Goal: Task Accomplishment & Management: Use online tool/utility

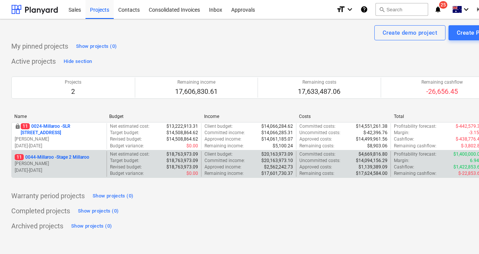
click at [67, 156] on p "11 0044-Millaroo - Stage 2 Millaroo" at bounding box center [52, 157] width 75 height 6
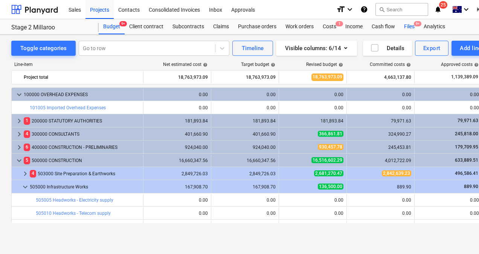
click at [413, 26] on div "Files 9+" at bounding box center [410, 26] width 20 height 15
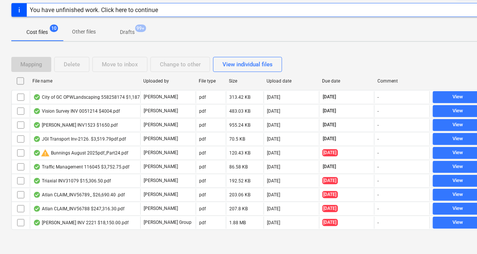
scroll to position [94, 0]
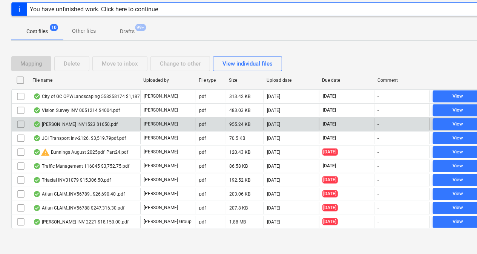
click at [73, 121] on div "[PERSON_NAME] INV1523 $1650.pdf" at bounding box center [75, 124] width 84 height 6
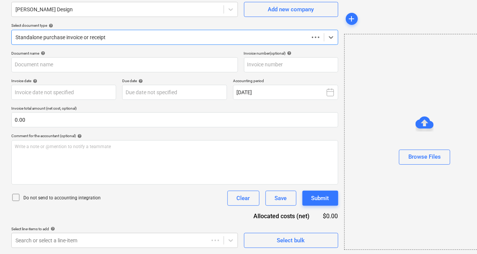
scroll to position [66, 0]
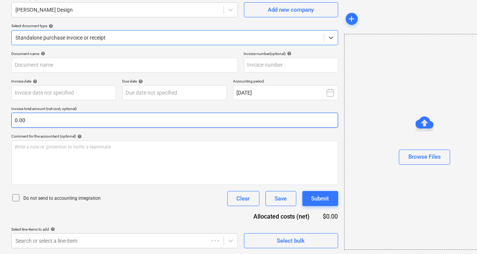
type input "1523"
type input "[DATE]"
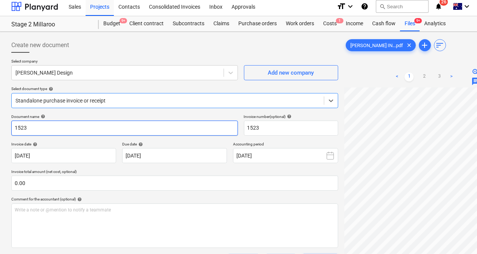
scroll to position [0, 0]
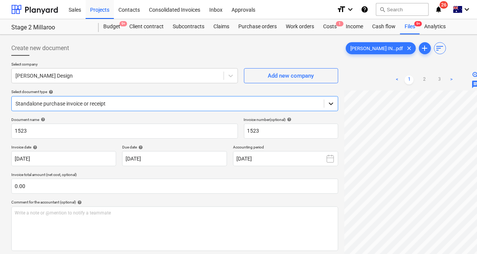
click at [332, 101] on icon at bounding box center [331, 104] width 8 height 8
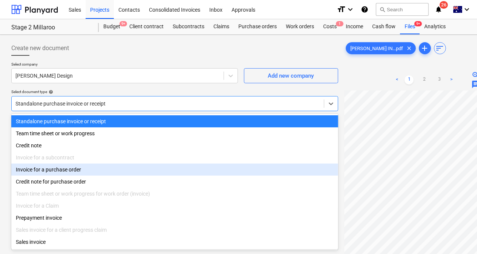
click at [78, 170] on div "Invoice for a purchase order" at bounding box center [174, 170] width 327 height 12
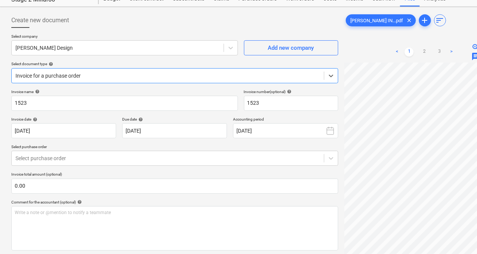
scroll to position [38, 0]
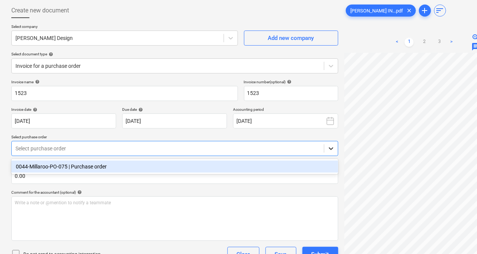
click at [332, 148] on icon at bounding box center [331, 149] width 5 height 3
click at [64, 170] on div "0044-Millaroo-PO-075 | Purchase order" at bounding box center [174, 167] width 327 height 12
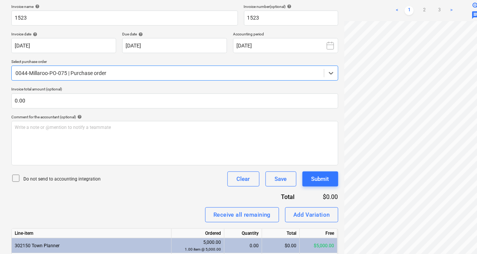
scroll to position [151, 0]
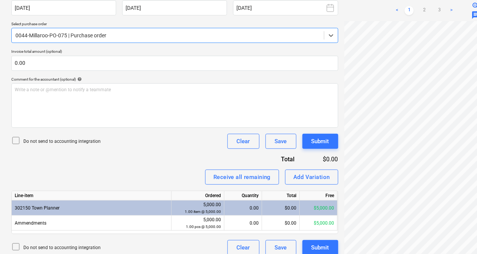
drag, startPoint x: 242, startPoint y: 211, endPoint x: 237, endPoint y: 207, distance: 6.1
click at [241, 210] on div "0.00" at bounding box center [242, 208] width 31 height 15
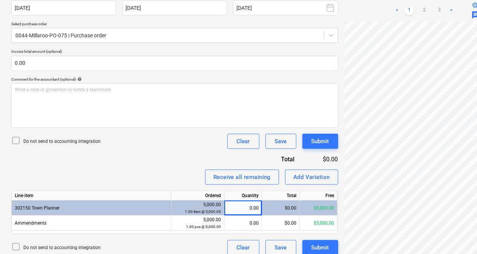
click at [237, 207] on div "0.00" at bounding box center [242, 208] width 31 height 15
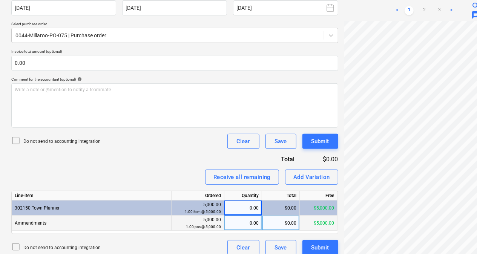
click at [247, 222] on div "0.00" at bounding box center [242, 223] width 31 height 15
type input "1"
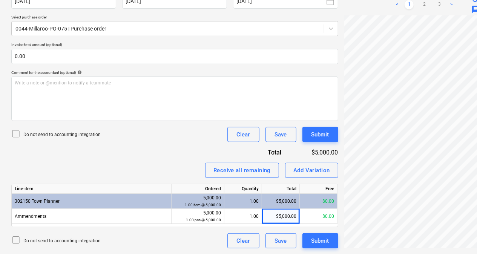
scroll to position [169, 0]
drag, startPoint x: 379, startPoint y: 250, endPoint x: 401, endPoint y: 253, distance: 22.1
click at [401, 253] on div "Create new document Select company Bill Jacobs Design Add new company Select do…" at bounding box center [258, 65] width 516 height 377
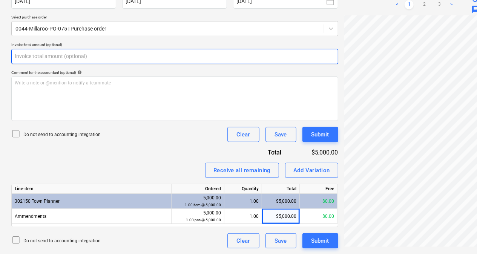
click at [56, 57] on input "text" at bounding box center [174, 56] width 327 height 15
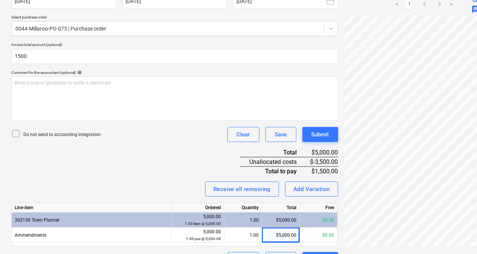
type input "1,500.00"
click at [96, 153] on div "Invoice name help 1523 Invoice number (optional) help 1523 Invoice date help 11…" at bounding box center [174, 114] width 327 height 308
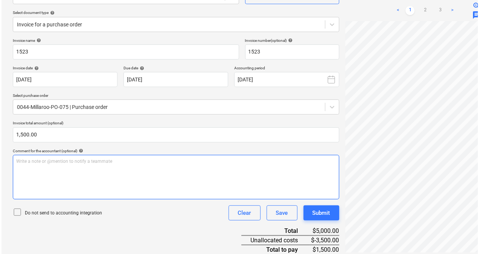
scroll to position [176, 0]
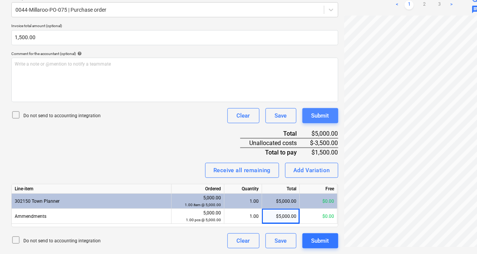
click at [320, 118] on div "Submit" at bounding box center [320, 116] width 18 height 10
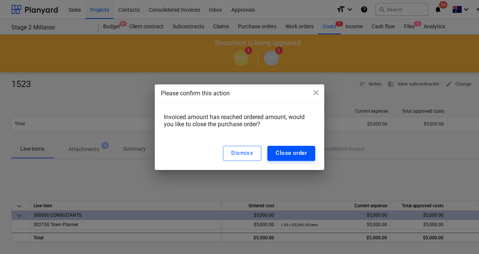
click at [297, 155] on div "Close order" at bounding box center [291, 153] width 31 height 10
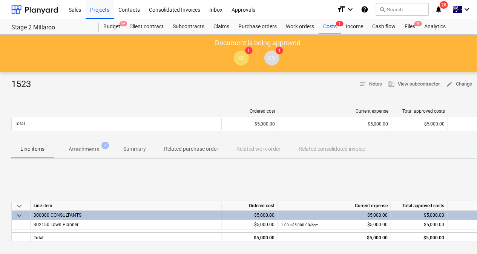
click at [89, 148] on p "Attachments" at bounding box center [84, 149] width 31 height 8
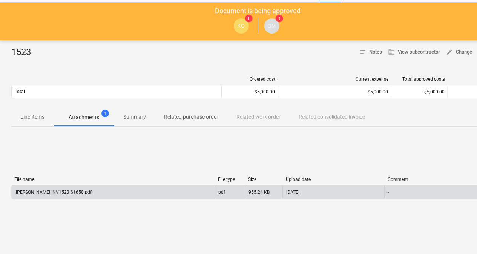
scroll to position [75, 0]
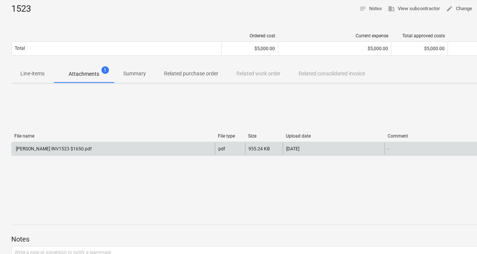
click at [78, 148] on div "[PERSON_NAME] INV1523 $1650.pdf" at bounding box center [53, 148] width 77 height 5
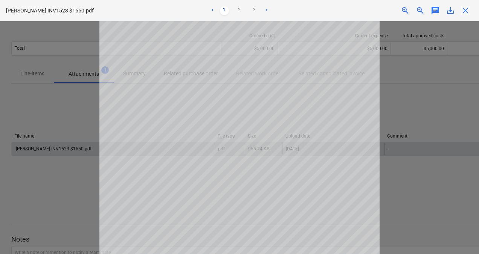
click at [450, 10] on span "save_alt" at bounding box center [450, 10] width 9 height 9
click at [462, 12] on span "close" at bounding box center [465, 10] width 9 height 9
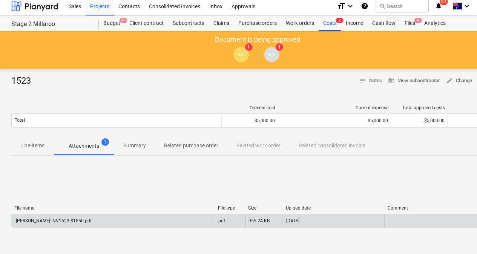
scroll to position [0, 0]
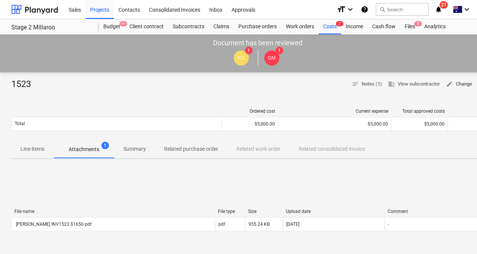
click at [464, 85] on span "edit Change" at bounding box center [459, 84] width 26 height 9
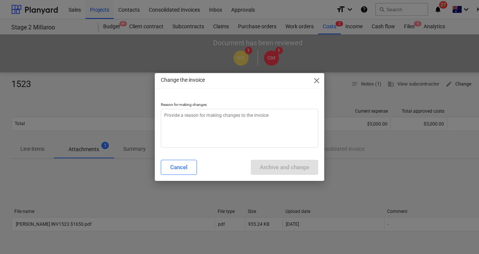
type textarea "x"
click at [240, 123] on textarea at bounding box center [240, 128] width 158 height 39
click at [196, 116] on textarea at bounding box center [240, 128] width 158 height 39
type textarea "w"
type textarea "x"
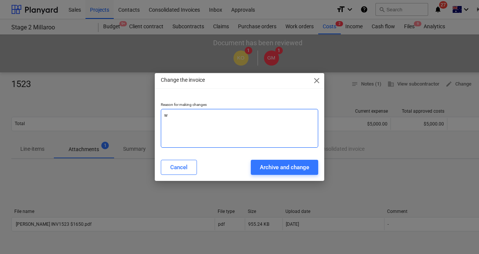
type textarea "wr"
type textarea "x"
type textarea "wro"
type textarea "x"
type textarea "wron"
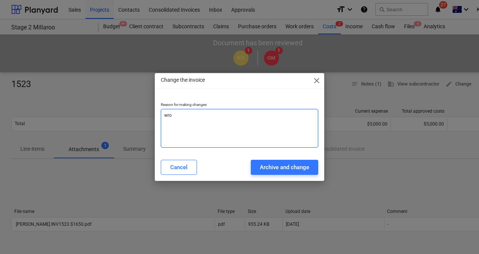
type textarea "x"
type textarea "wrong"
type textarea "x"
type textarea "wrong"
type textarea "x"
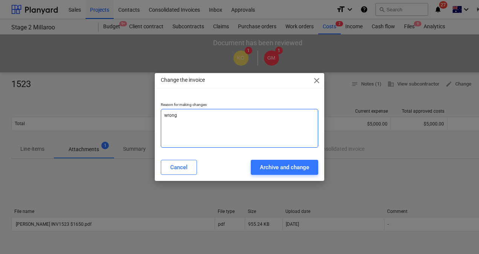
type textarea "wrong a"
type textarea "x"
type textarea "wrong am"
type textarea "x"
type textarea "wrong amo"
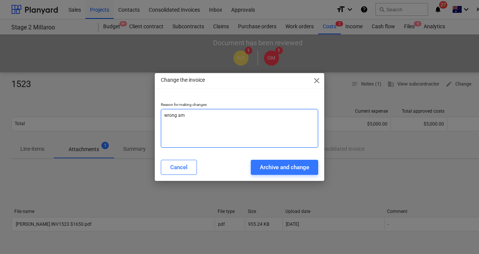
type textarea "x"
type textarea "wrong amou"
type textarea "x"
type textarea "wrong amoun"
type textarea "x"
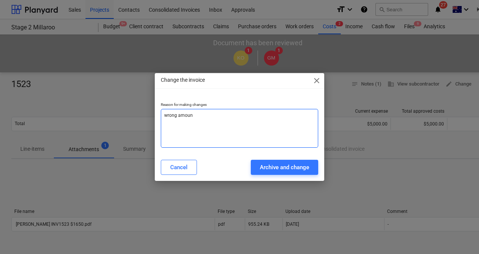
type textarea "wrong amount"
type textarea "x"
type textarea "wrong amount"
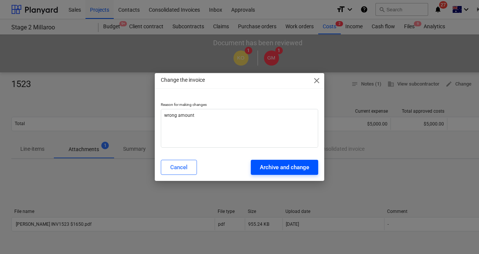
click at [262, 167] on div "Archive and change" at bounding box center [284, 167] width 49 height 10
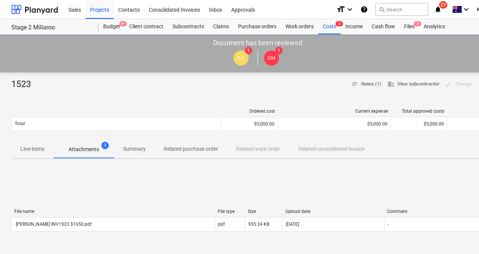
type textarea "x"
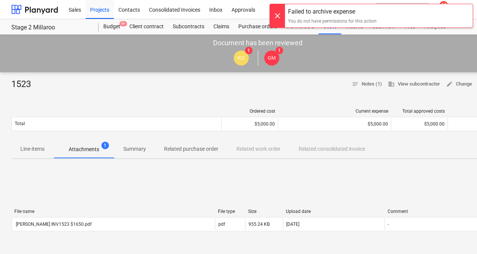
click at [313, 18] on div "You do not have permissions for this action" at bounding box center [332, 21] width 89 height 7
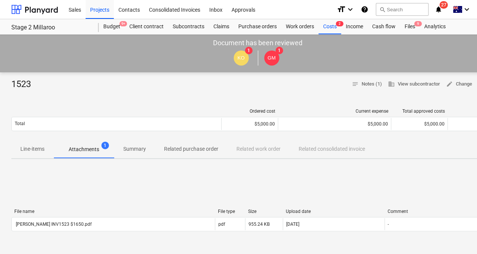
click at [138, 140] on button "Summary" at bounding box center [134, 149] width 41 height 18
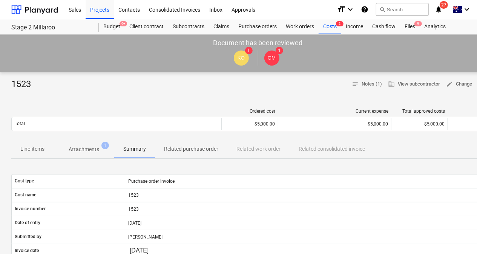
click at [133, 147] on p "Summary" at bounding box center [134, 149] width 23 height 8
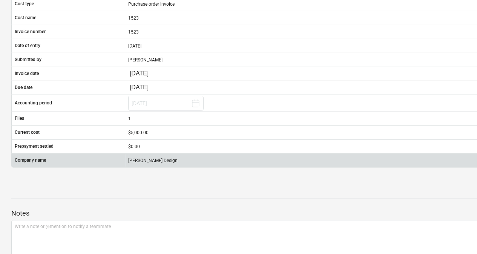
scroll to position [188, 0]
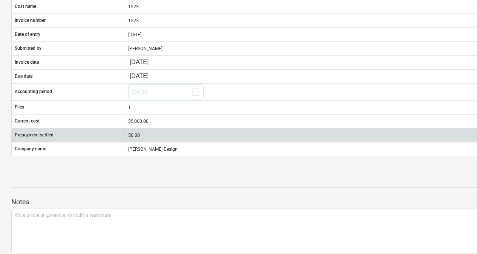
click at [153, 129] on div "$0.00" at bounding box center [314, 135] width 379 height 12
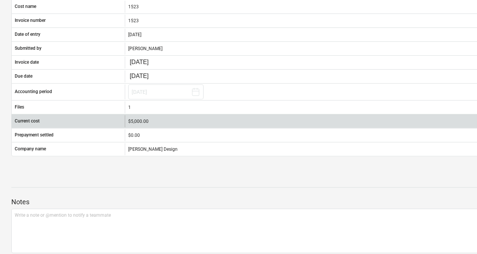
click at [153, 119] on div "$5,000.00" at bounding box center [314, 121] width 373 height 5
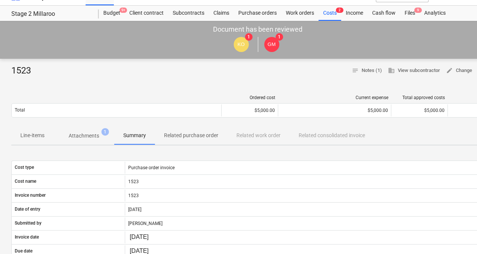
scroll to position [0, 0]
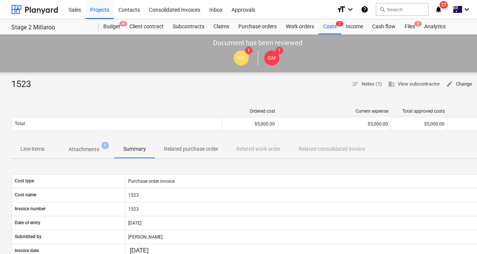
click at [452, 78] on button "edit Change" at bounding box center [459, 84] width 32 height 12
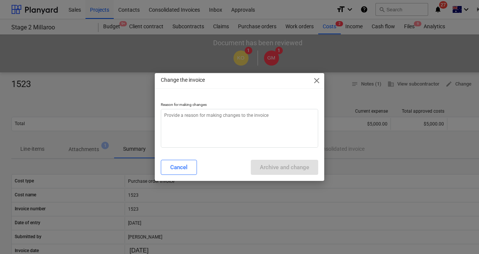
drag, startPoint x: 317, startPoint y: 77, endPoint x: 313, endPoint y: 79, distance: 3.9
click at [317, 77] on span "close" at bounding box center [316, 80] width 9 height 9
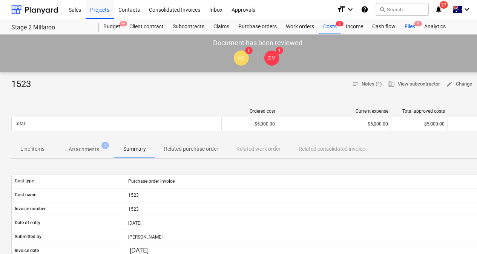
click at [407, 26] on div "Files 9" at bounding box center [410, 26] width 20 height 15
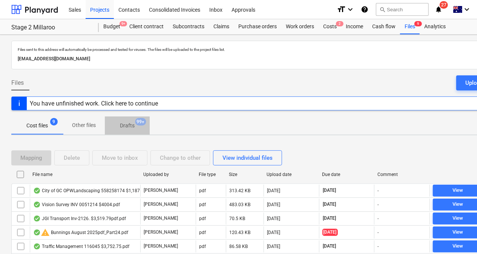
click at [119, 127] on span "Drafts 99+" at bounding box center [127, 126] width 27 height 8
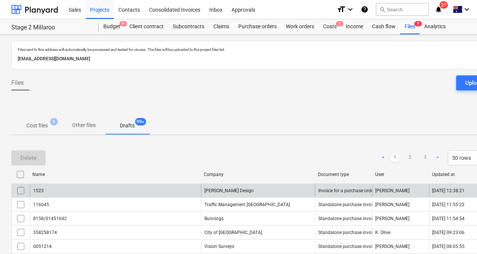
click at [124, 191] on div "1523" at bounding box center [115, 191] width 171 height 12
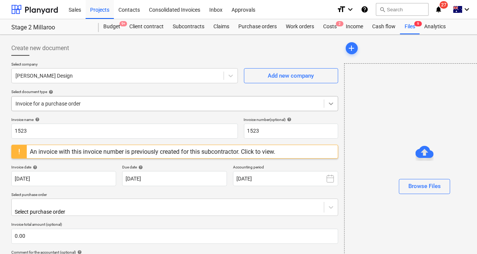
click at [329, 103] on icon at bounding box center [331, 104] width 5 height 3
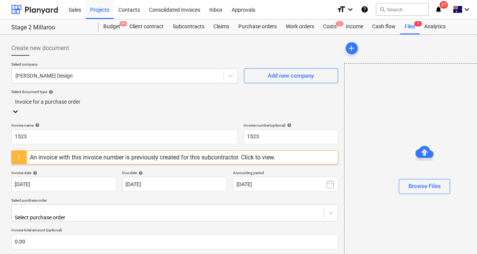
click at [381, 122] on div "Browse Files" at bounding box center [424, 171] width 161 height 216
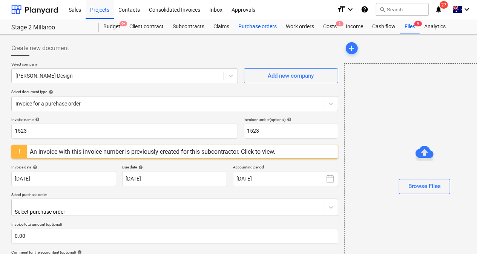
click at [255, 29] on div "Purchase orders" at bounding box center [257, 26] width 47 height 15
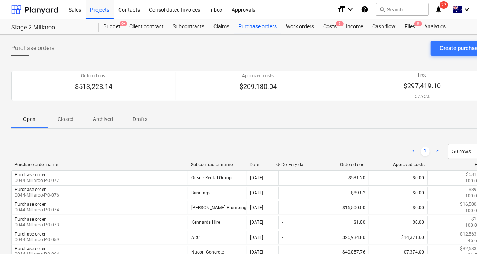
click at [255, 162] on div "Date" at bounding box center [262, 164] width 26 height 5
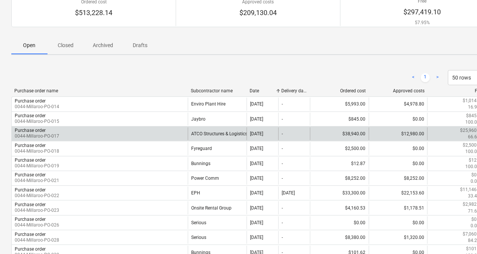
scroll to position [75, 0]
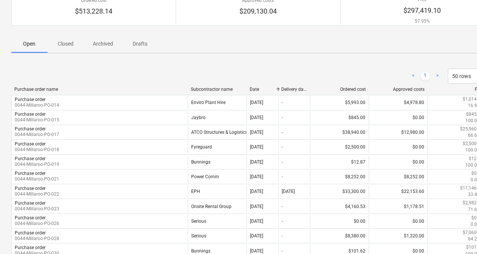
click at [256, 88] on div "Date" at bounding box center [262, 89] width 26 height 5
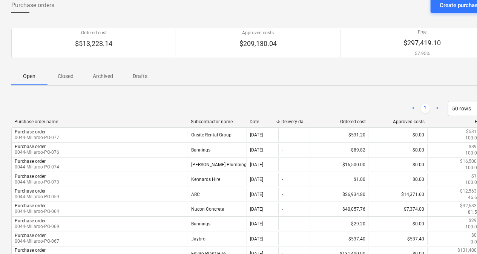
scroll to position [0, 0]
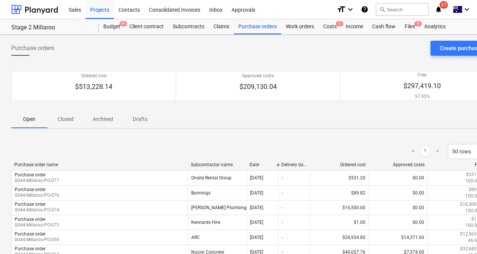
click at [64, 118] on p "Closed" at bounding box center [66, 119] width 18 height 8
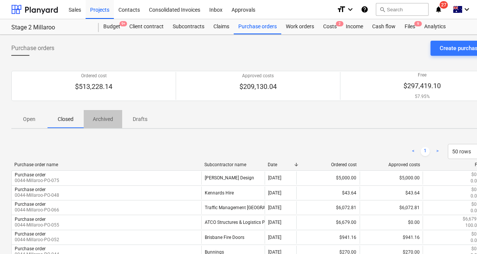
click at [101, 120] on p "Archived" at bounding box center [103, 119] width 20 height 8
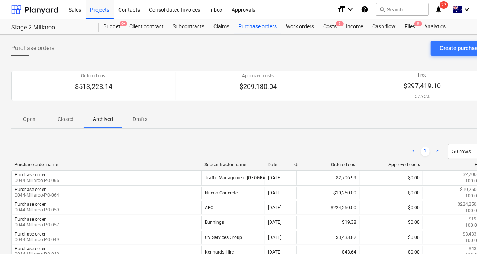
click at [136, 119] on p "Drafts" at bounding box center [140, 119] width 18 height 8
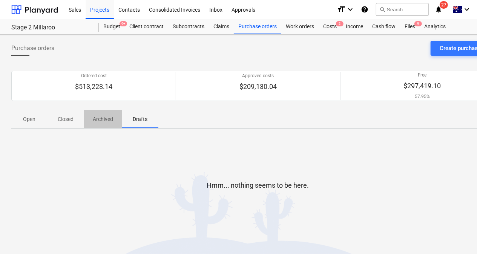
click at [95, 115] on p "Archived" at bounding box center [103, 119] width 20 height 8
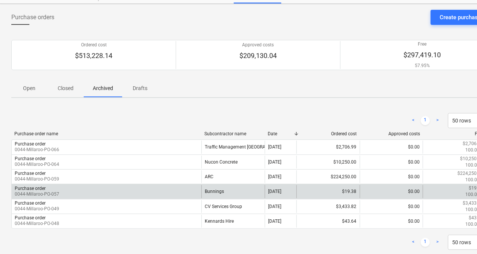
scroll to position [47, 0]
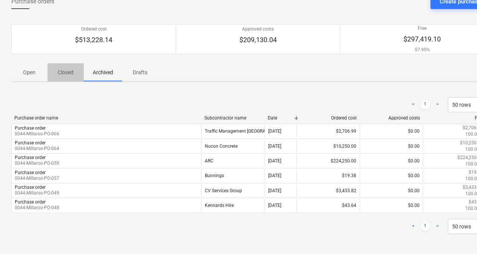
click at [65, 72] on p "Closed" at bounding box center [66, 73] width 18 height 8
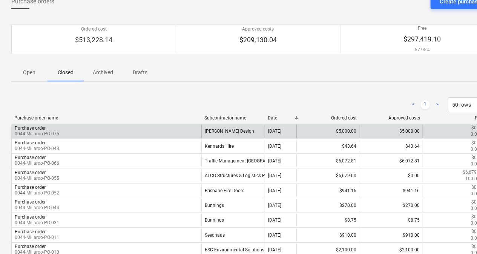
click at [176, 129] on div "Purchase order 0044-Millaroo-PO-075" at bounding box center [107, 131] width 190 height 13
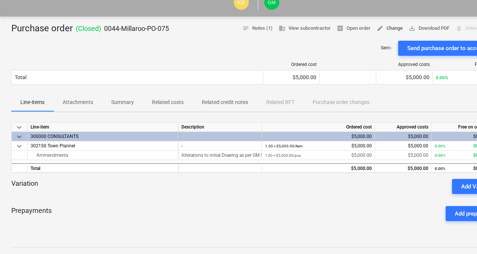
click at [380, 28] on span "edit" at bounding box center [380, 28] width 7 height 7
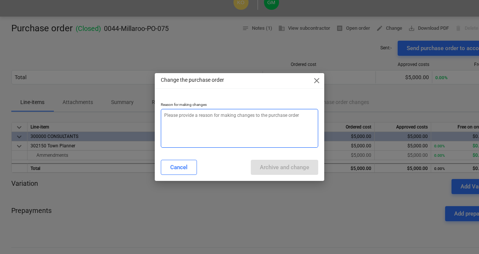
click at [227, 124] on textarea at bounding box center [240, 128] width 158 height 39
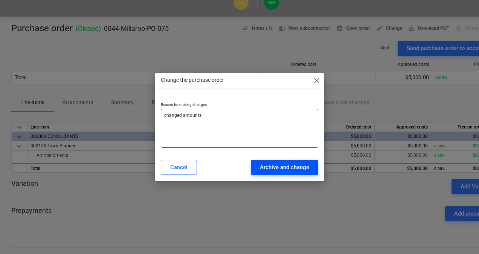
type textarea "changed amounts"
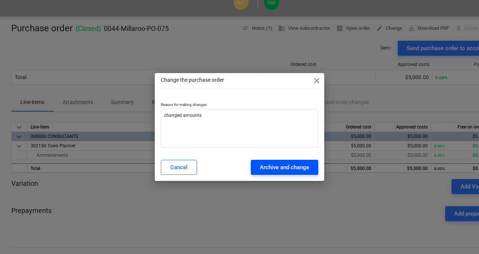
click at [286, 167] on div "Archive and change" at bounding box center [284, 167] width 49 height 10
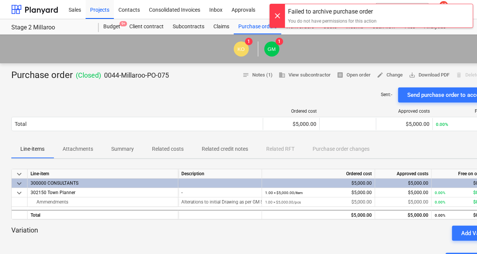
click at [280, 17] on div at bounding box center [277, 15] width 15 height 23
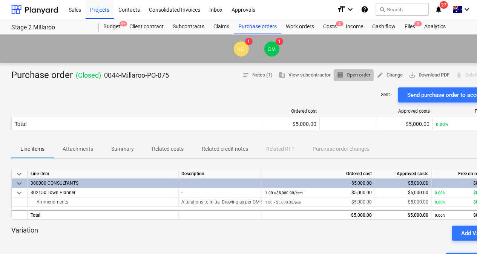
click at [355, 74] on span "receipt Open order" at bounding box center [354, 75] width 34 height 9
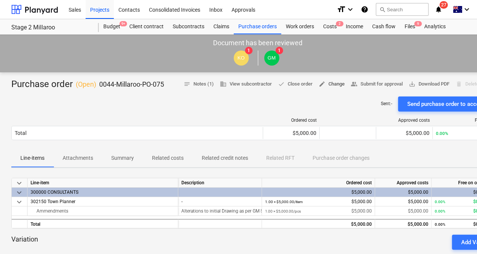
click at [323, 84] on span "edit Change" at bounding box center [331, 84] width 26 height 9
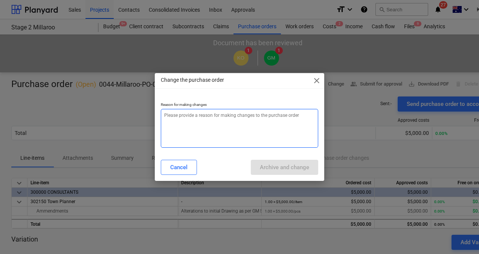
click at [222, 130] on textarea at bounding box center [240, 128] width 158 height 39
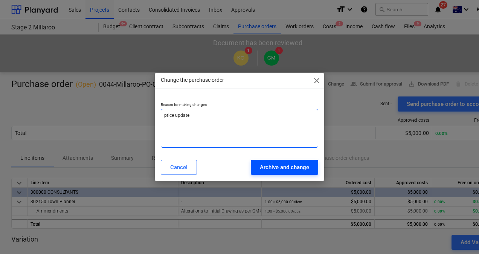
type textarea "price update"
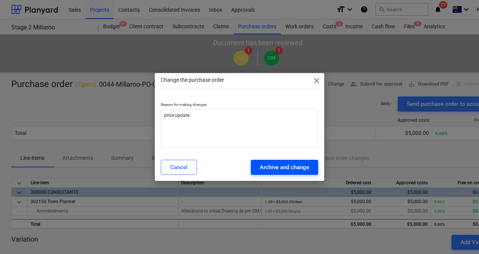
click at [286, 164] on div "Archive and change" at bounding box center [284, 167] width 49 height 10
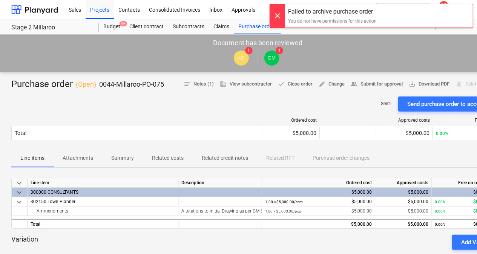
click at [295, 17] on div "Failed to archive purchase order You do not have permissions for this action" at bounding box center [332, 15] width 95 height 23
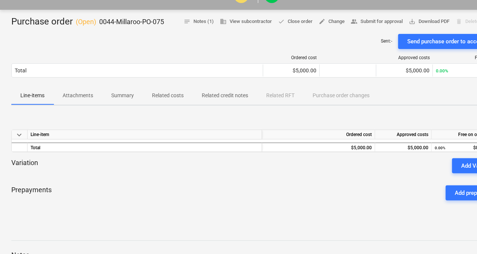
scroll to position [75, 0]
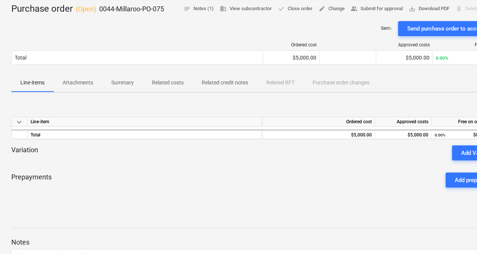
drag, startPoint x: 288, startPoint y: 153, endPoint x: 214, endPoint y: 153, distance: 73.9
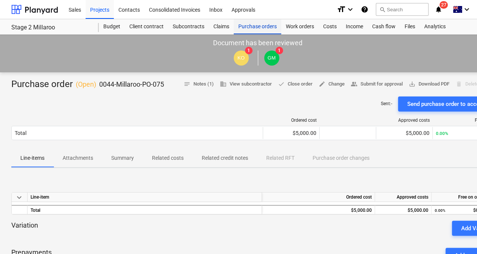
click at [251, 27] on div "Purchase orders" at bounding box center [257, 26] width 47 height 15
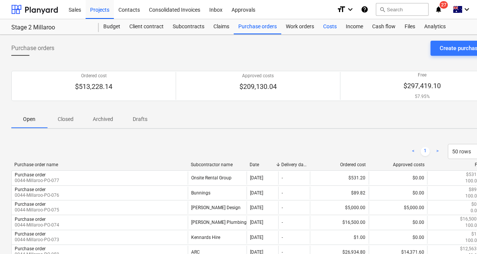
click at [326, 26] on div "Costs" at bounding box center [329, 26] width 23 height 15
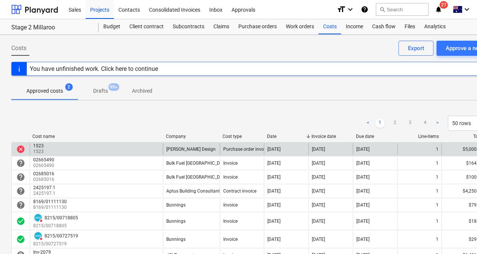
click at [74, 149] on div "1523 1523" at bounding box center [96, 149] width 133 height 12
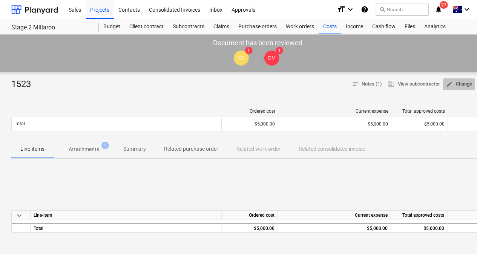
click at [458, 86] on span "edit Change" at bounding box center [459, 84] width 26 height 9
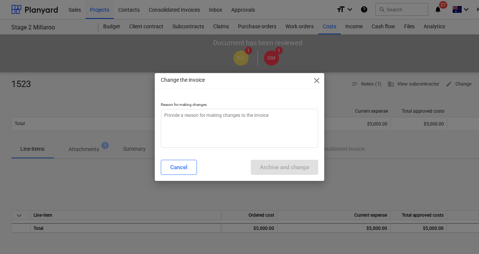
type textarea "x"
click at [246, 118] on textarea at bounding box center [240, 128] width 158 height 39
type textarea "u"
type textarea "x"
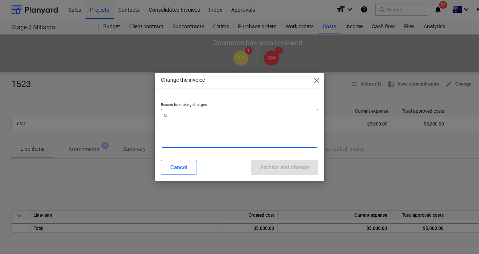
type textarea "ut"
type textarea "x"
type textarea "utd"
type textarea "x"
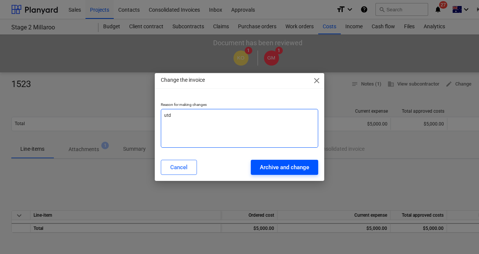
type textarea "utd"
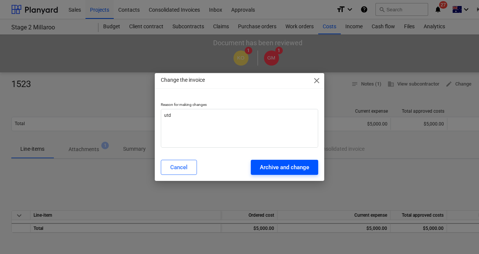
click at [279, 169] on div "Archive and change" at bounding box center [284, 167] width 49 height 10
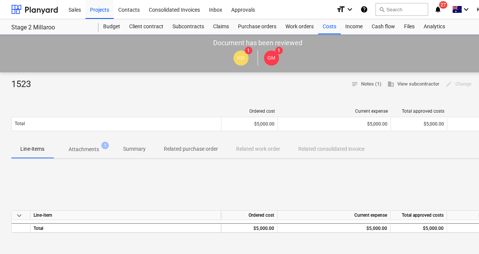
type textarea "x"
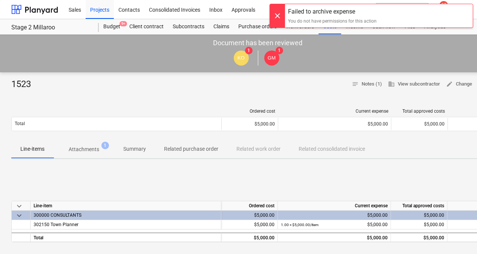
click at [433, 51] on div "KO 1 GM 1" at bounding box center [258, 57] width 508 height 21
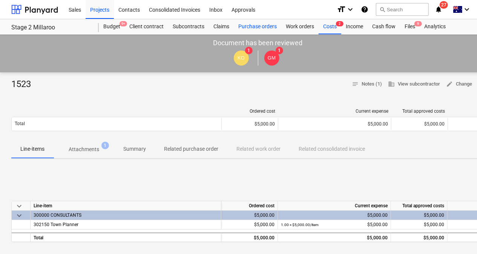
click at [249, 26] on div "Purchase orders" at bounding box center [257, 26] width 47 height 15
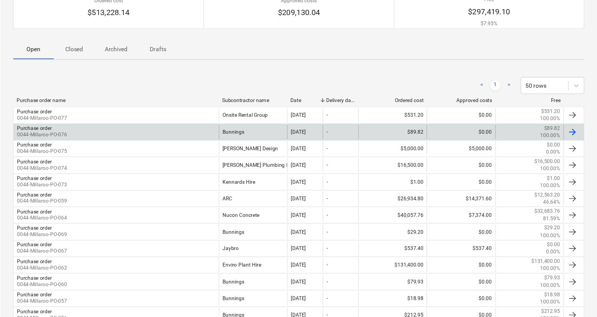
scroll to position [75, 0]
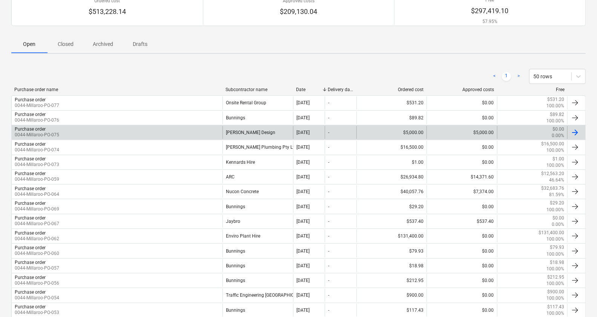
click at [476, 130] on div at bounding box center [574, 132] width 9 height 9
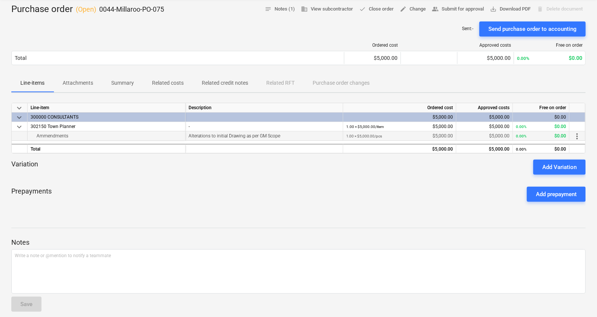
click at [476, 134] on div "$5,000.00" at bounding box center [484, 136] width 50 height 9
click at [476, 135] on div "$5,000.00" at bounding box center [484, 136] width 50 height 9
drag, startPoint x: 490, startPoint y: 135, endPoint x: 475, endPoint y: 135, distance: 14.7
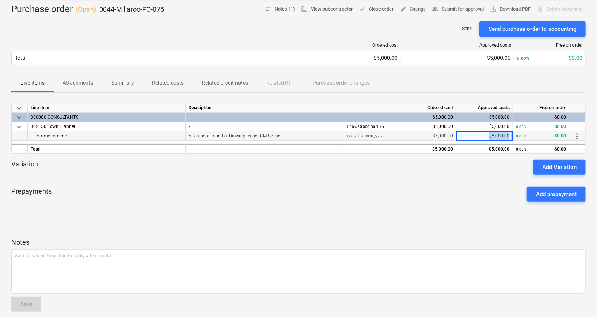
click at [475, 135] on div "$5,000.00" at bounding box center [484, 136] width 50 height 9
click at [476, 138] on span "more_vert" at bounding box center [576, 136] width 9 height 9
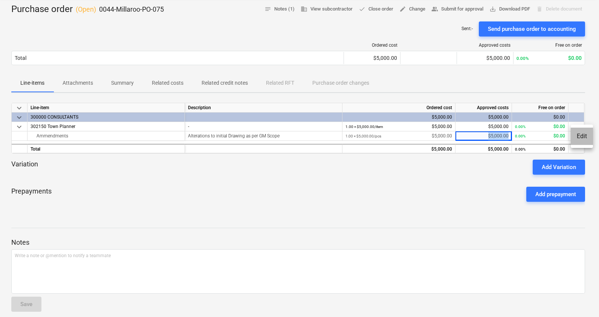
click at [476, 137] on li "Edit" at bounding box center [582, 136] width 22 height 17
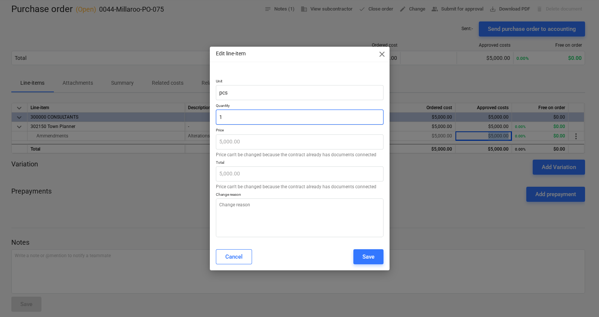
click at [261, 120] on input "1" at bounding box center [300, 117] width 168 height 15
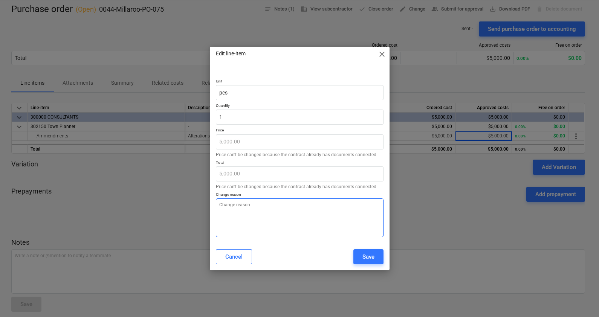
type input "1.00"
click at [253, 210] on textarea at bounding box center [300, 218] width 168 height 39
click at [242, 254] on button "Cancel" at bounding box center [234, 256] width 36 height 15
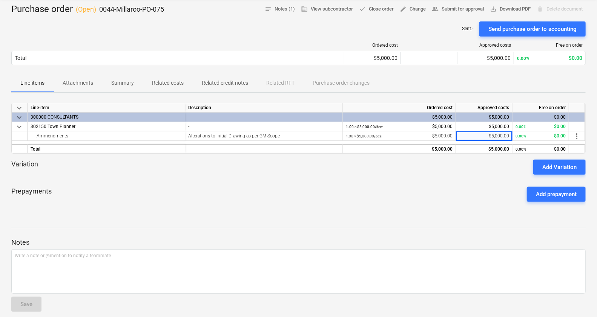
click at [400, 227] on div "Notes Write a note or @mention to notify a teammate ﻿ Save GM [PERSON_NAME] [DA…" at bounding box center [298, 300] width 574 height 165
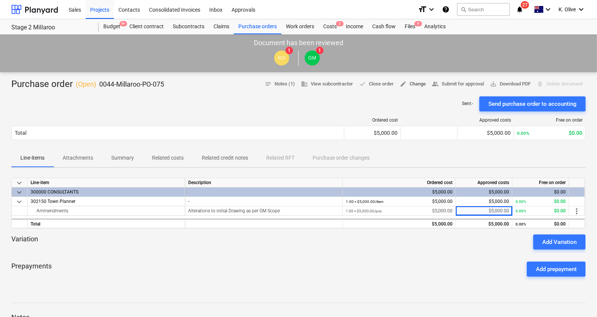
click at [409, 85] on span "edit Change" at bounding box center [412, 84] width 26 height 9
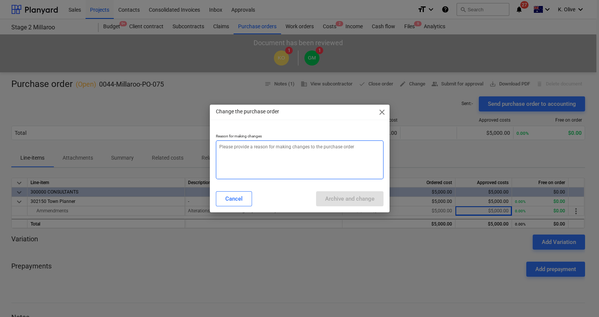
click at [312, 158] on textarea at bounding box center [300, 160] width 168 height 39
type textarea "utd"
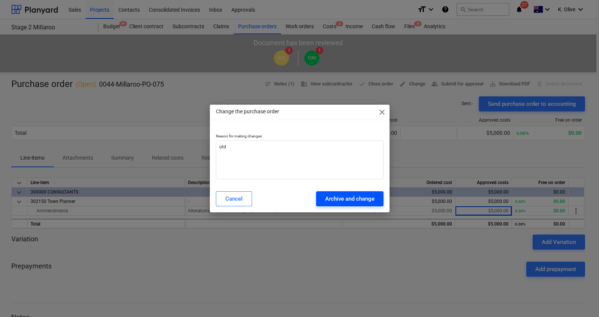
click at [330, 197] on div "Archive and change" at bounding box center [349, 199] width 49 height 10
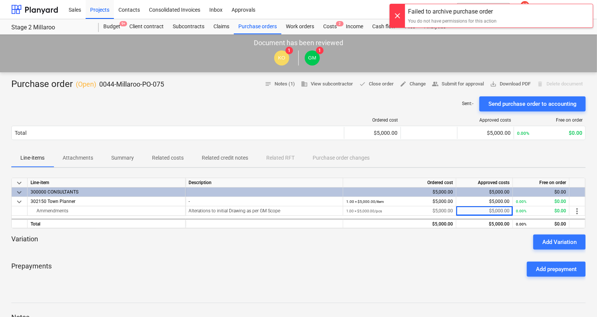
click at [401, 12] on div at bounding box center [397, 15] width 15 height 23
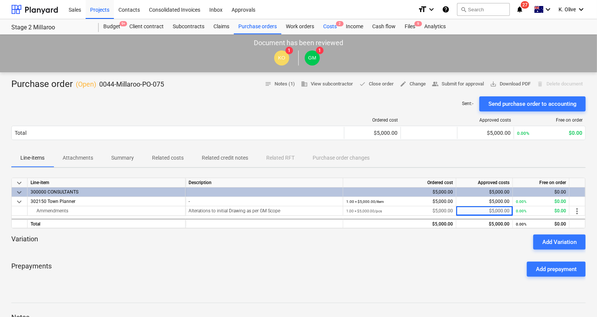
click at [332, 24] on div "Costs 2" at bounding box center [329, 26] width 23 height 15
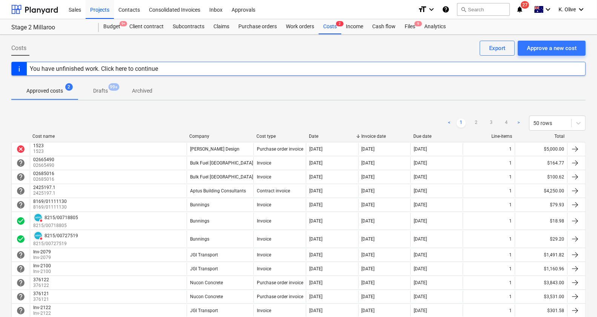
click at [98, 85] on span "Drafts 99+" at bounding box center [100, 91] width 45 height 14
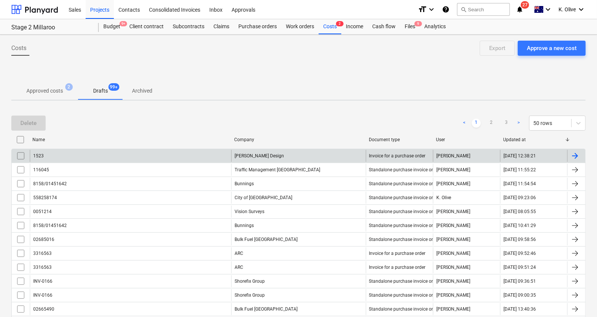
click at [476, 155] on div at bounding box center [574, 156] width 9 height 9
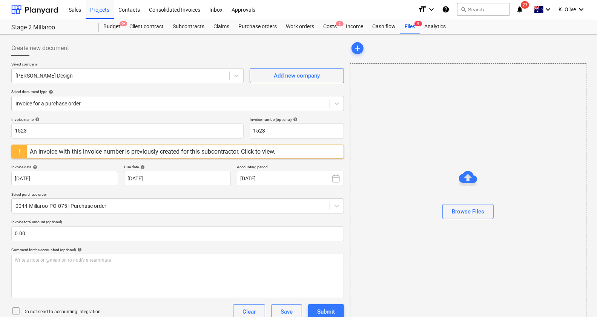
click at [297, 151] on div "An invoice with this invoice number is previously created for this subcontracto…" at bounding box center [177, 152] width 332 height 14
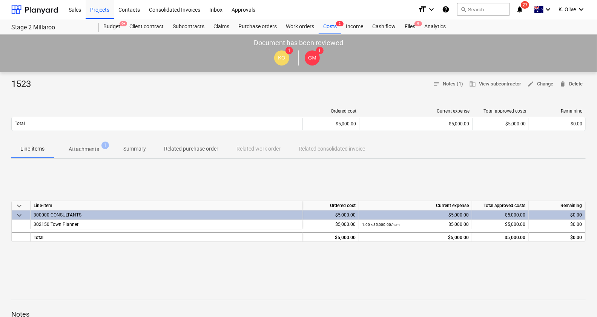
click at [476, 84] on span "delete Delete" at bounding box center [570, 84] width 23 height 9
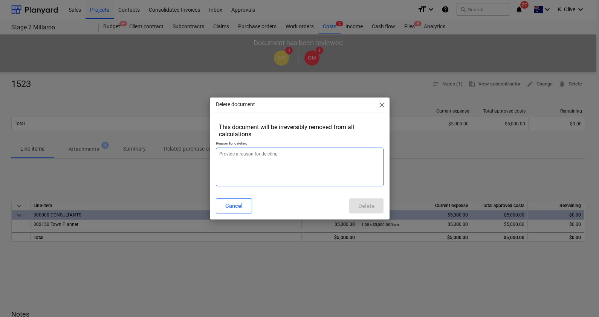
click at [298, 158] on textarea at bounding box center [300, 167] width 168 height 39
type textarea "incorrectly added"
click at [369, 208] on div "Delete" at bounding box center [366, 206] width 16 height 10
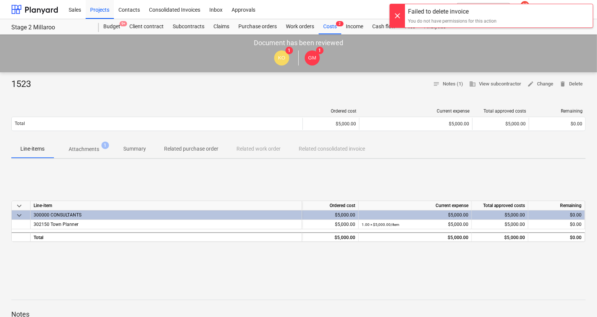
click at [467, 157] on div "Line-items Attachments 1 Summary Related purchase order Related work order Rela…" at bounding box center [298, 149] width 574 height 18
click at [365, 86] on div "1523 notes Notes (1) business View subcontractor edit Change delete Delete" at bounding box center [298, 84] width 574 height 12
click at [40, 86] on div "1523 notes Notes (1) business View subcontractor edit Change delete Delete" at bounding box center [298, 84] width 574 height 12
click at [439, 12] on div "Failed to delete invoice" at bounding box center [452, 11] width 89 height 9
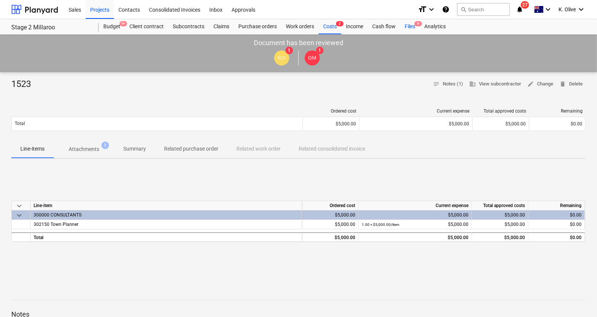
click at [406, 26] on div "Files 9" at bounding box center [410, 26] width 20 height 15
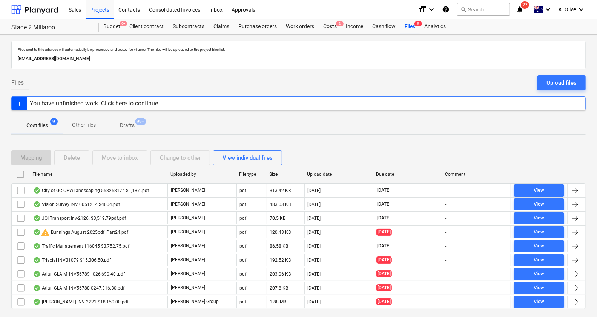
click at [409, 159] on div "Mapping Delete Move to inbox Change to other View individual files" at bounding box center [298, 157] width 574 height 15
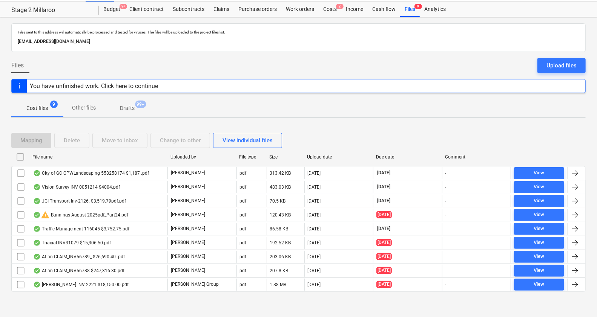
click at [476, 140] on div "Mapping Delete Move to inbox Change to other View individual files" at bounding box center [298, 140] width 574 height 15
click at [476, 66] on div "Upload files" at bounding box center [561, 66] width 30 height 10
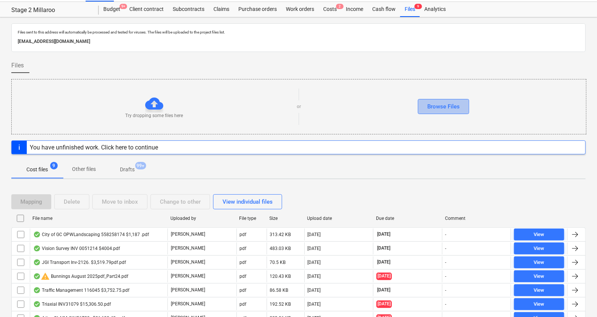
click at [450, 102] on div "Browse Files" at bounding box center [443, 107] width 32 height 10
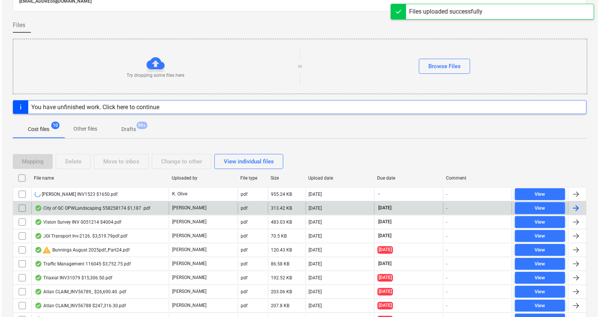
scroll to position [93, 0]
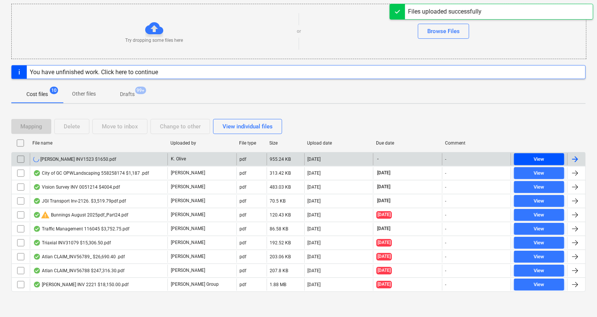
click at [476, 157] on div "View" at bounding box center [539, 159] width 11 height 9
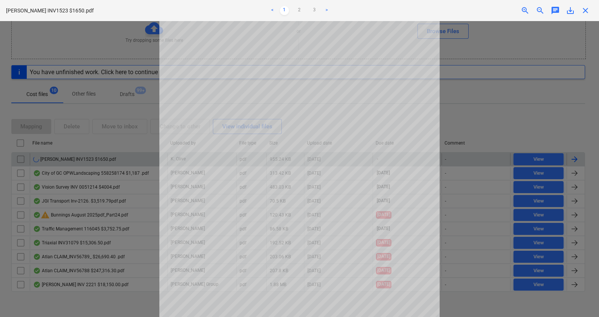
scroll to position [102, 0]
click at [476, 124] on div at bounding box center [299, 169] width 599 height 296
click at [476, 10] on span "close" at bounding box center [585, 10] width 9 height 9
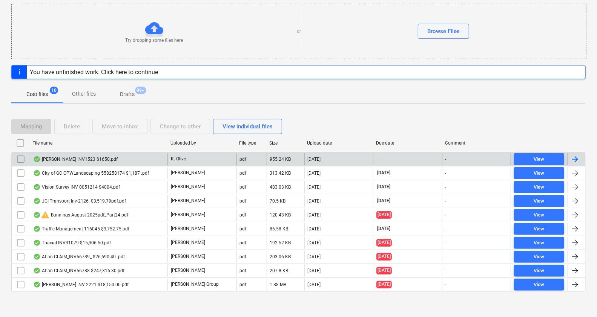
click at [476, 158] on div at bounding box center [574, 159] width 9 height 9
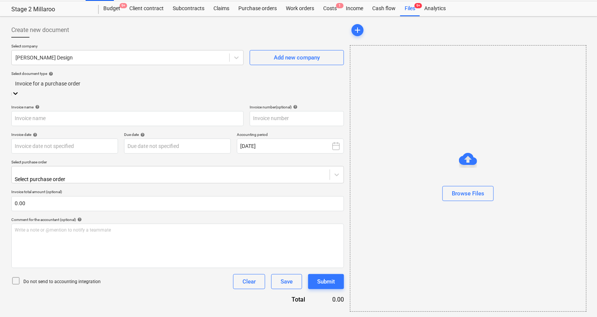
scroll to position [2, 0]
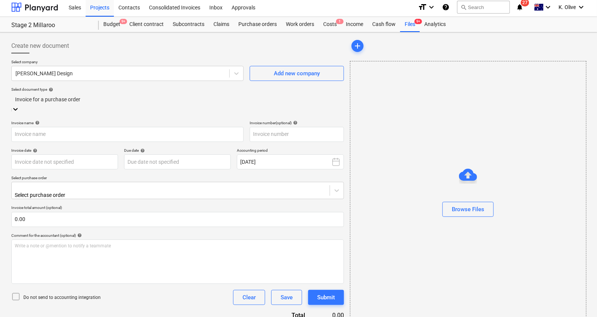
type input "[PERSON_NAME] INV1523 $1650.pdf"
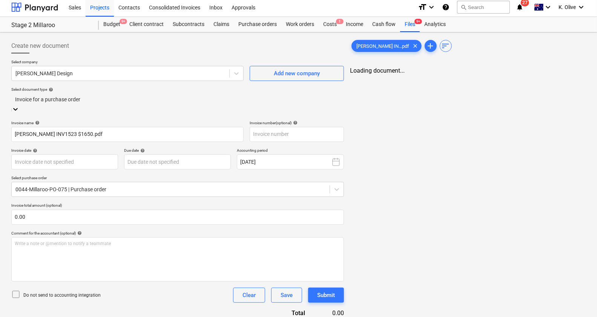
click at [19, 106] on icon at bounding box center [16, 110] width 8 height 8
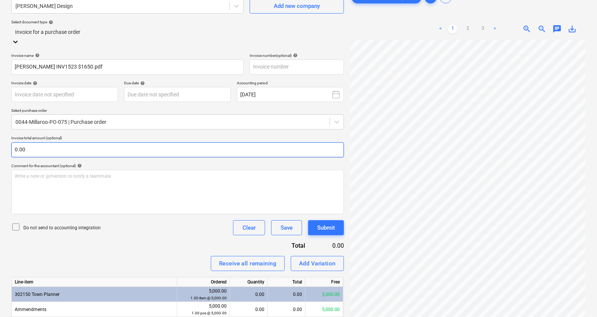
scroll to position [94, 0]
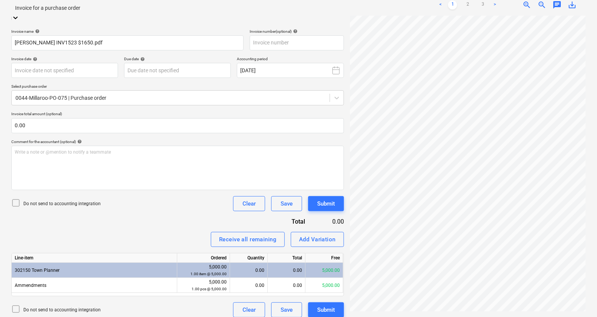
click at [249, 254] on div "0.00" at bounding box center [248, 270] width 31 height 15
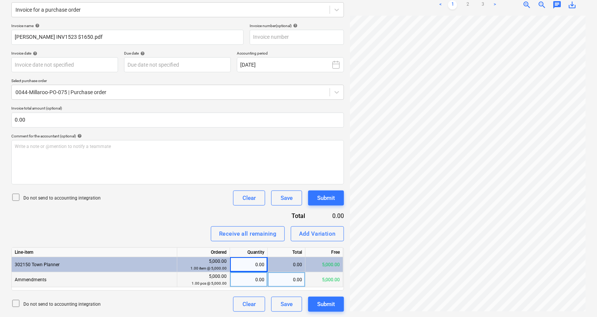
click at [280, 254] on div "0.00" at bounding box center [287, 279] width 38 height 15
type input "1500"
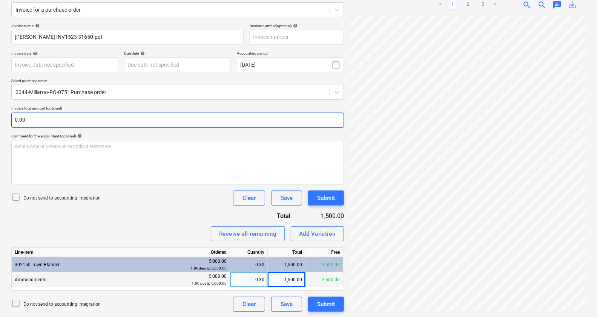
click at [106, 120] on input "0.00" at bounding box center [177, 120] width 332 height 15
click at [106, 121] on input "text" at bounding box center [177, 120] width 332 height 15
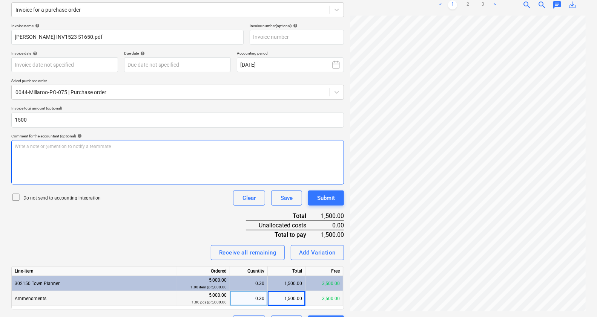
type input "1,500.00"
click at [121, 142] on div "Write a note or @mention to notify a teammate [PERSON_NAME]" at bounding box center [177, 162] width 332 height 44
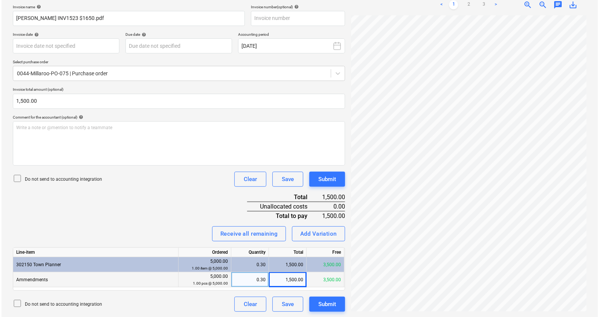
scroll to position [18, 37]
click at [325, 254] on div "Submit" at bounding box center [326, 305] width 18 height 10
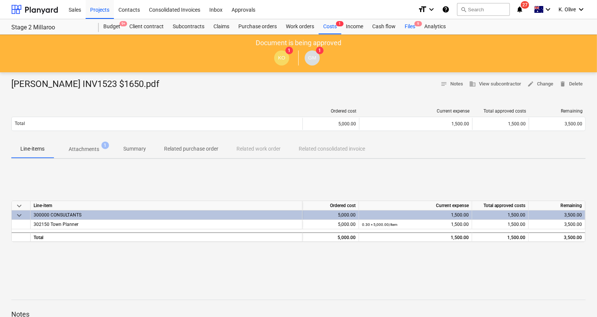
click at [406, 26] on div "Files 9" at bounding box center [410, 26] width 20 height 15
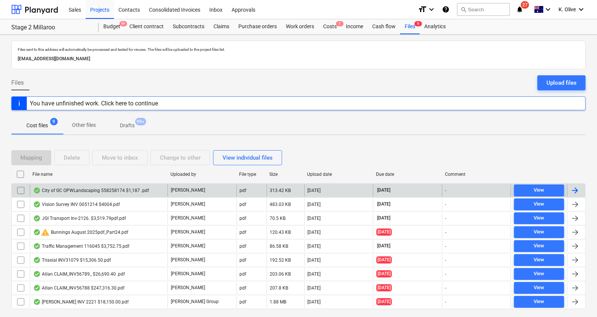
click at [112, 190] on div "City of GC OPWLandscaping 558258174 $1,187 .pdf" at bounding box center [91, 191] width 116 height 6
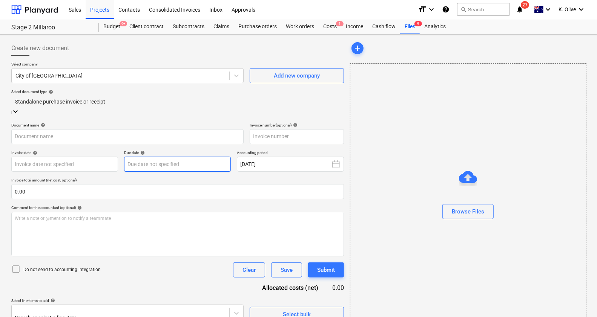
type input "558258174"
type input "[DATE]"
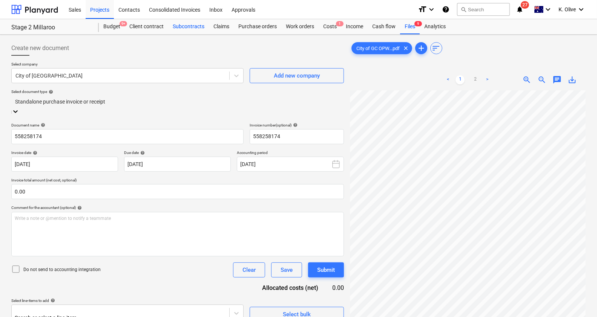
click at [182, 23] on div "Subcontracts" at bounding box center [188, 26] width 41 height 15
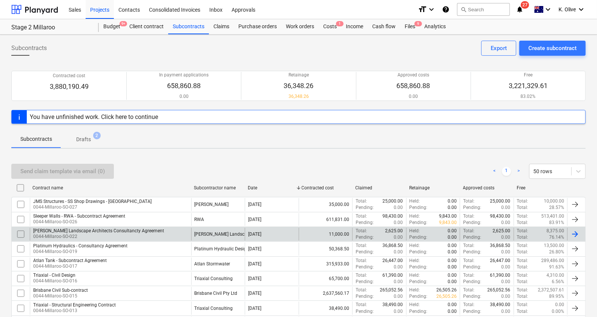
click at [81, 229] on div "[PERSON_NAME] Landscape Architects Consultancty Agreement" at bounding box center [98, 230] width 131 height 5
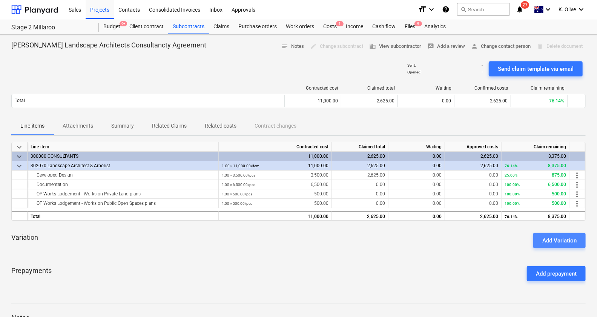
click at [476, 241] on div "Add Variation" at bounding box center [559, 241] width 34 height 10
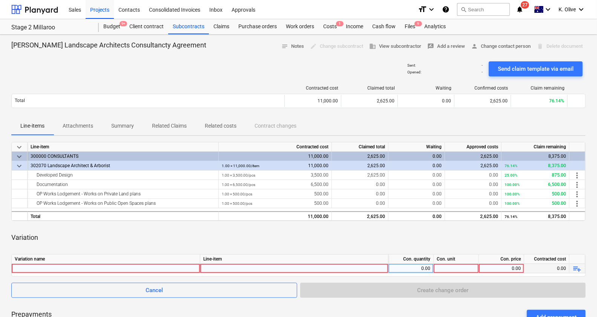
click at [148, 254] on div at bounding box center [106, 268] width 182 height 9
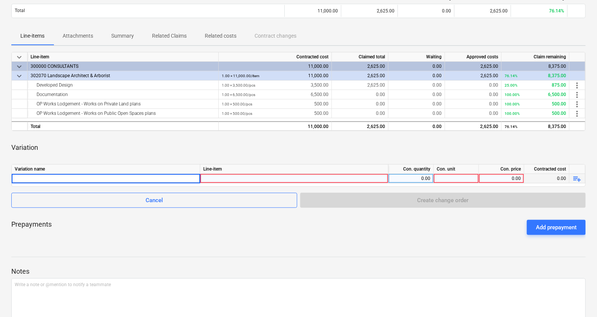
scroll to position [94, 0]
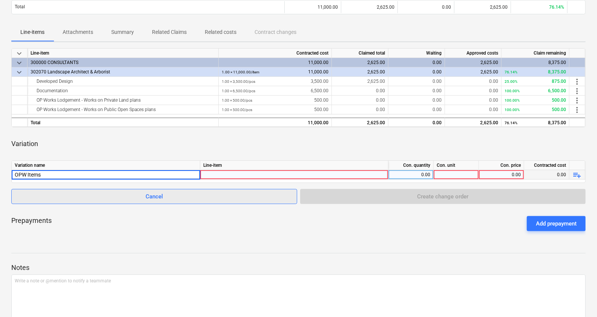
type input "OPW Items"
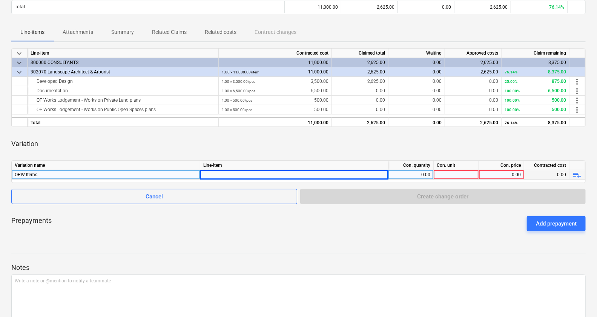
click at [374, 174] on div at bounding box center [294, 181] width 182 height 23
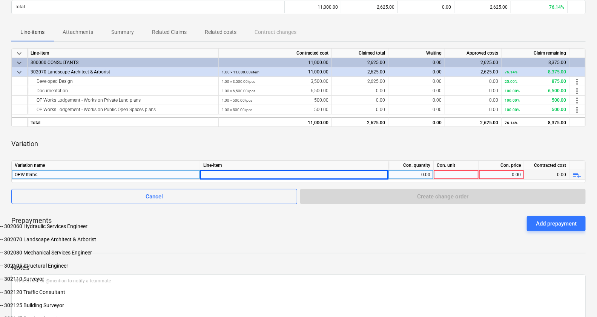
scroll to position [329, 0]
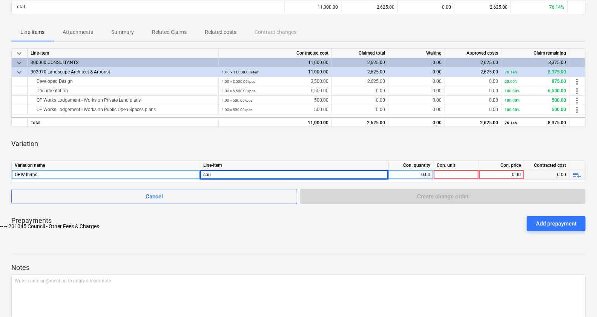
type input "coun"
click at [416, 171] on div "0.00" at bounding box center [410, 174] width 39 height 9
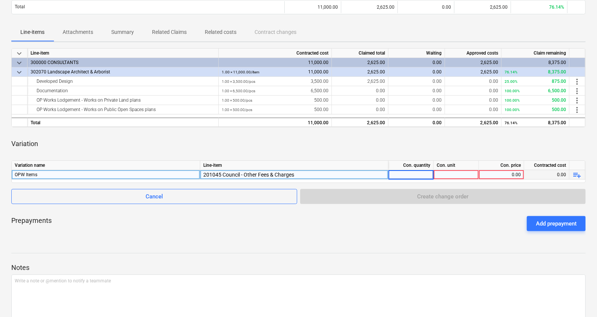
click at [476, 173] on span "playlist_add" at bounding box center [576, 175] width 9 height 9
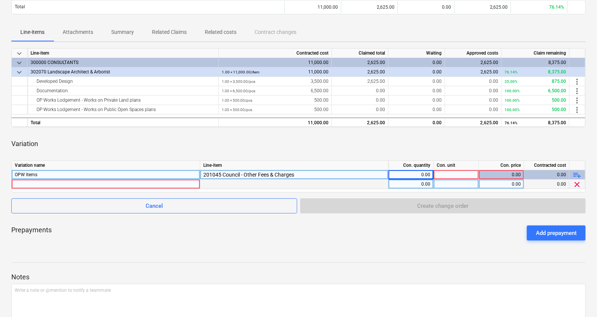
click at [85, 183] on div at bounding box center [106, 184] width 182 height 9
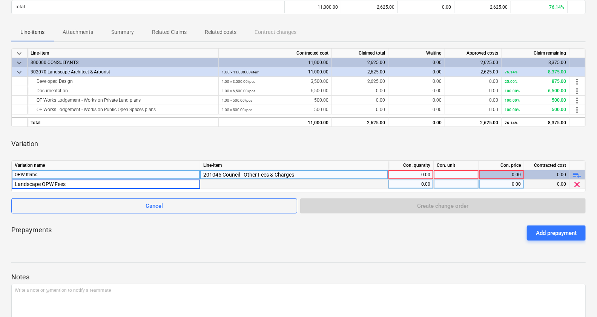
type input "Landscape OPW Fees"
type input "Item"
click at [476, 184] on div "0.00" at bounding box center [501, 184] width 39 height 9
type input "1187"
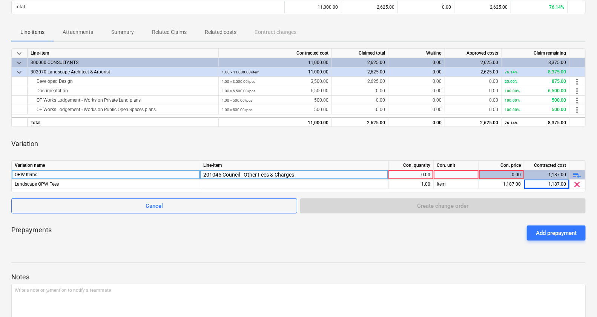
click at [476, 178] on div "Variation name Line-item Con. quantity Con. unit Con. price Contracted cost OPW…" at bounding box center [298, 177] width 574 height 32
drag, startPoint x: 502, startPoint y: 177, endPoint x: 413, endPoint y: 171, distance: 89.1
click at [413, 171] on div "0.00" at bounding box center [410, 174] width 39 height 9
type input "1"
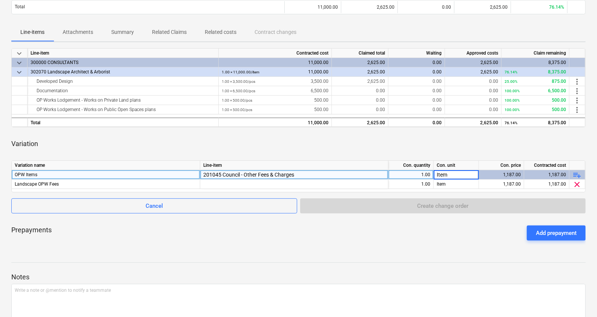
type input "Item"
click at [475, 230] on div "Prepayments Add prepayment" at bounding box center [298, 233] width 574 height 27
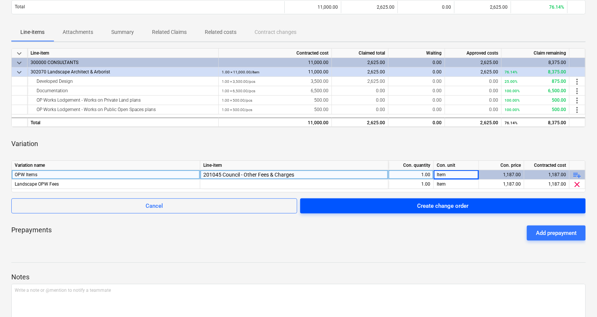
click at [453, 204] on div "Create change order" at bounding box center [442, 206] width 51 height 10
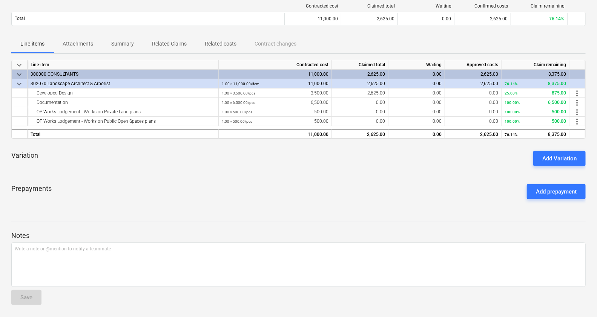
scroll to position [81, 0]
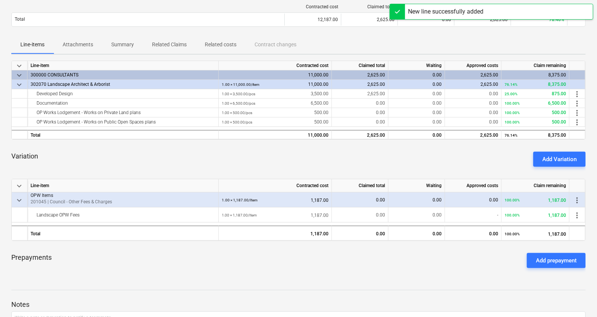
click at [366, 254] on div at bounding box center [298, 283] width 574 height 6
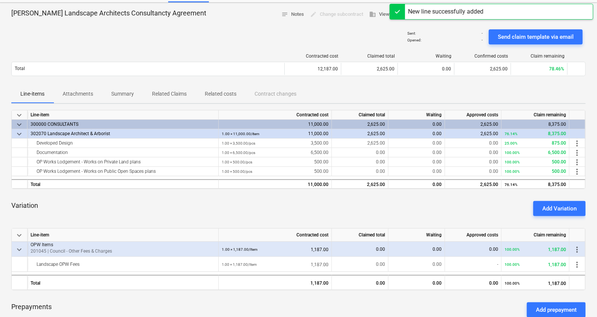
scroll to position [0, 0]
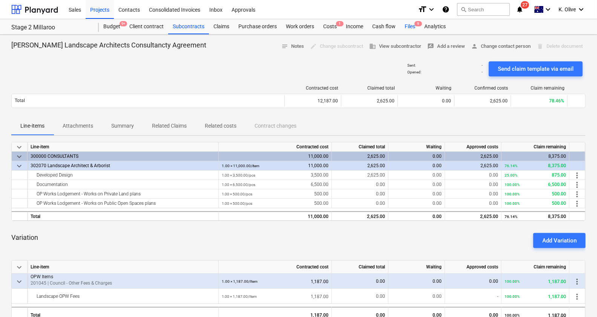
drag, startPoint x: 410, startPoint y: 26, endPoint x: 407, endPoint y: 30, distance: 4.3
click at [410, 26] on div "Files 9" at bounding box center [410, 26] width 20 height 15
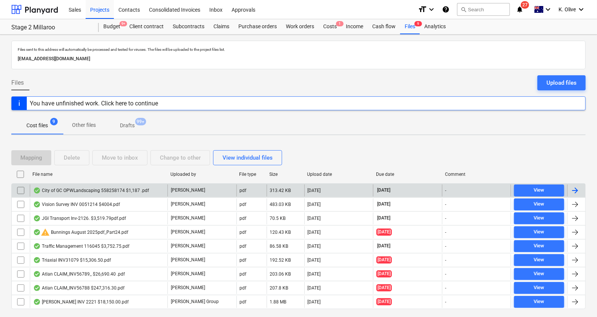
click at [122, 193] on div "City of GC OPWLandscaping 558258174 $1,187 .pdf" at bounding box center [99, 191] width 138 height 12
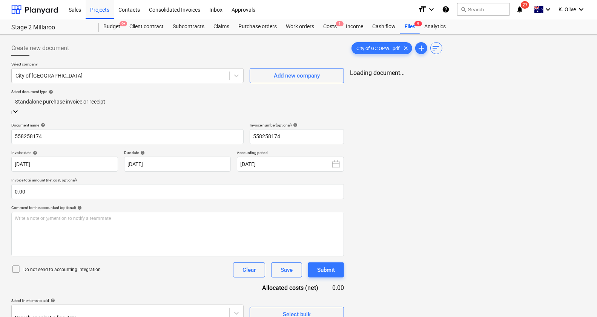
click at [19, 108] on div at bounding box center [16, 112] width 8 height 9
click at [87, 80] on div "City of [GEOGRAPHIC_DATA]" at bounding box center [120, 75] width 217 height 11
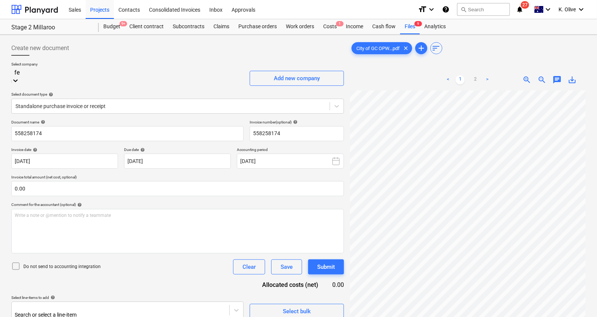
scroll to position [295, 0]
type input "ferr"
click at [75, 254] on div "[PERSON_NAME] Landscape Architects" at bounding box center [298, 320] width 597 height 6
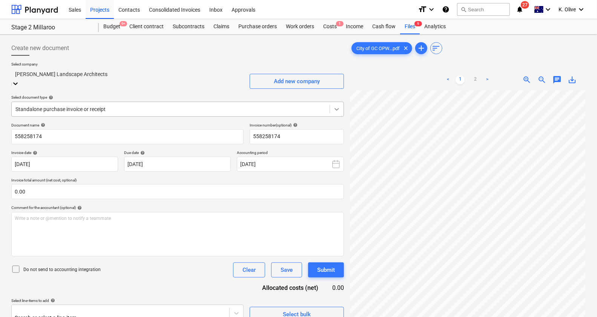
click at [338, 108] on icon at bounding box center [336, 109] width 5 height 3
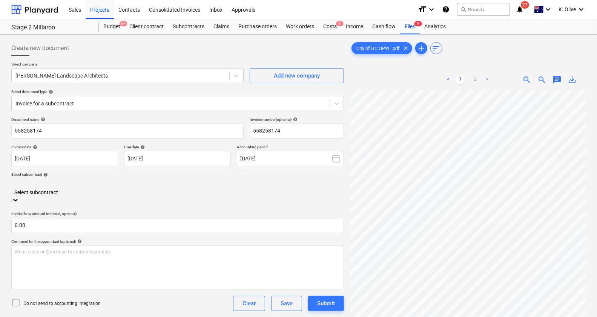
click at [19, 196] on icon at bounding box center [16, 200] width 8 height 8
click at [124, 254] on div "0044-Millaroo-SO-022 | [PERSON_NAME] Landscape Architects Consultancty Agreement" at bounding box center [298, 320] width 597 height 6
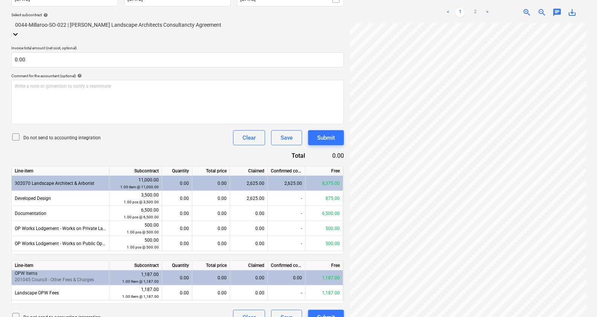
scroll to position [167, 0]
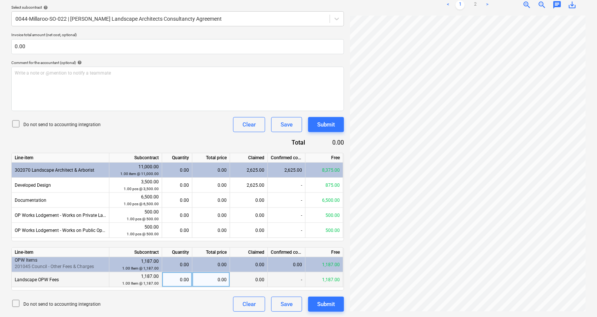
click at [177, 254] on div "0.00" at bounding box center [177, 279] width 24 height 15
type input "1"
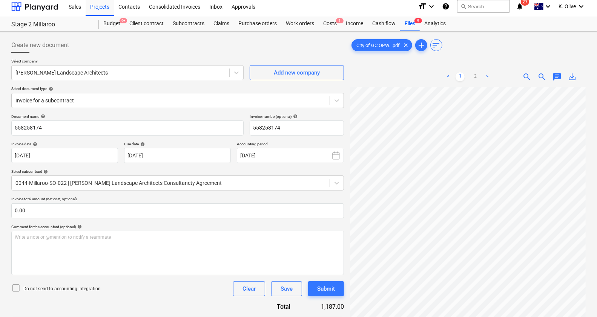
scroll to position [0, 0]
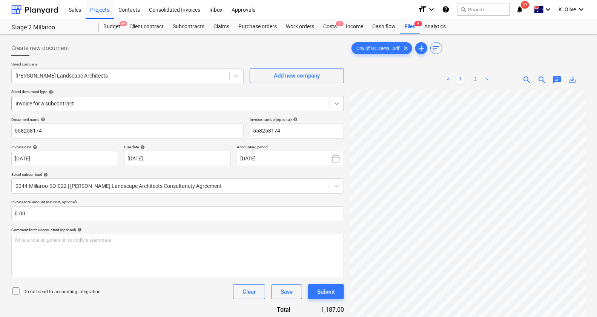
click at [336, 104] on icon at bounding box center [337, 104] width 8 height 8
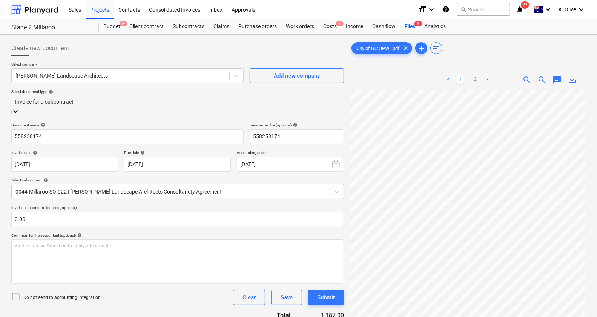
click at [57, 254] on div "Standalone purchase invoice or receipt" at bounding box center [298, 320] width 597 height 6
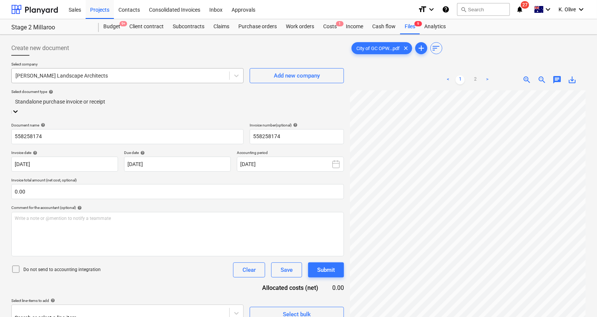
click at [107, 79] on div at bounding box center [120, 76] width 210 height 8
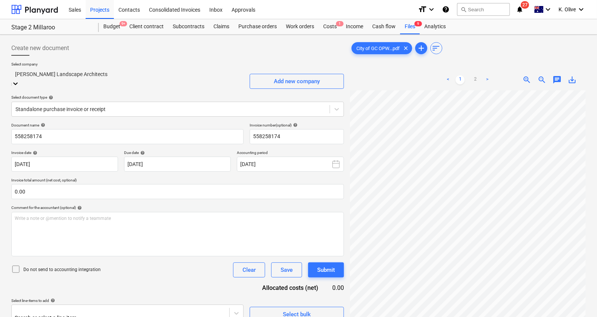
scroll to position [5949, 0]
click at [107, 78] on div at bounding box center [127, 74] width 225 height 9
click at [19, 80] on icon at bounding box center [16, 84] width 8 height 8
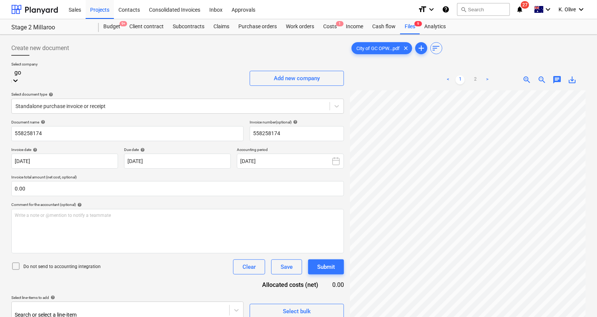
scroll to position [361, 0]
type input "gold"
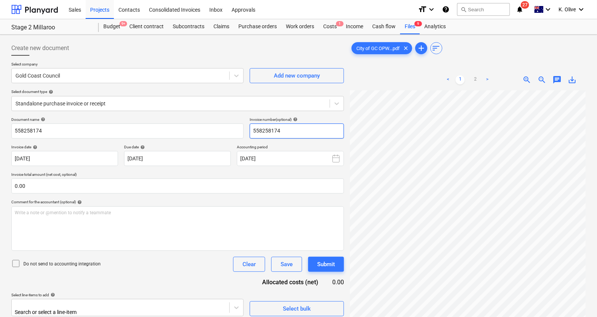
scroll to position [0, 24]
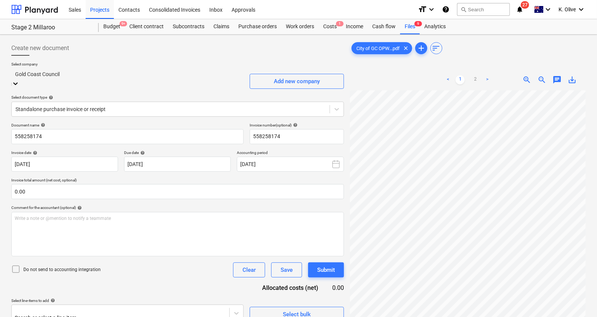
click at [98, 73] on div at bounding box center [127, 74] width 225 height 9
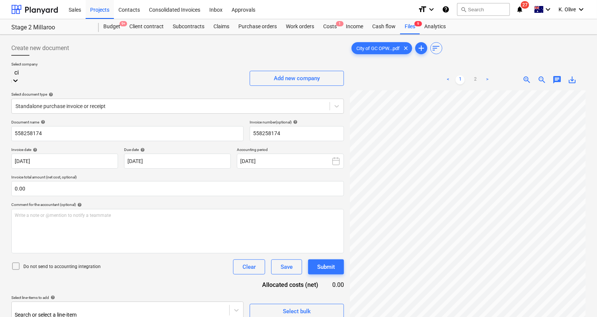
scroll to position [348, 0]
type input "city"
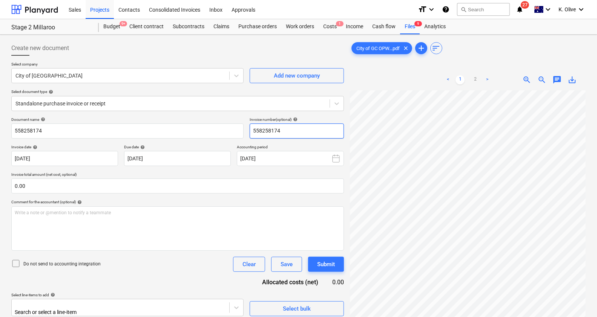
scroll to position [0, 17]
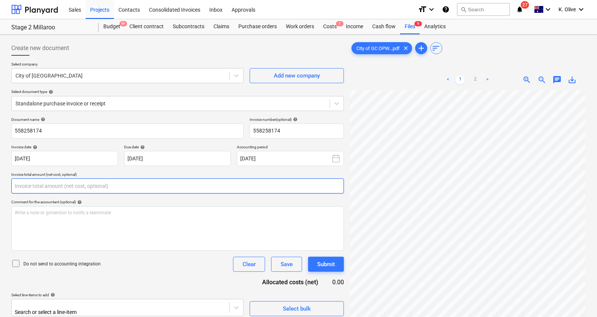
click at [57, 188] on input "text" at bounding box center [177, 186] width 332 height 15
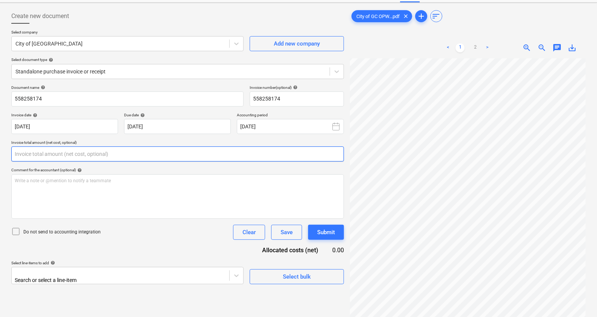
scroll to position [47, 0]
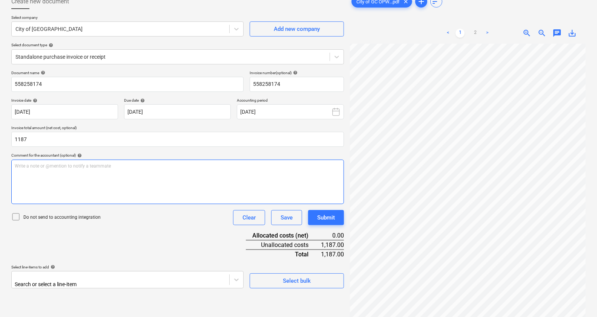
type input "1,187.00"
click at [185, 189] on div "Write a note or @mention to notify a teammate [PERSON_NAME]" at bounding box center [177, 182] width 332 height 44
click at [237, 254] on body "Sales Projects Contacts Consolidated Invoices Inbox Approvals format_size keybo…" at bounding box center [298, 111] width 597 height 317
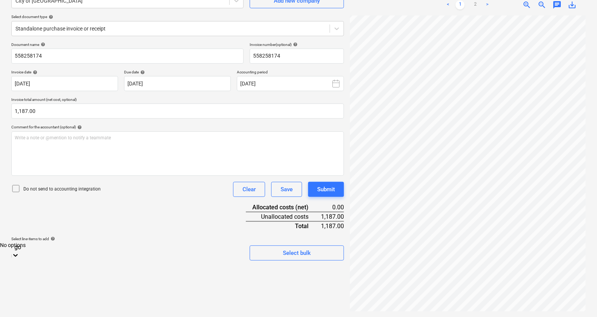
scroll to position [133, 0]
type input "g"
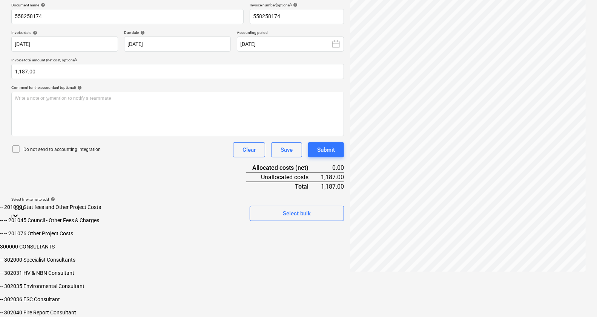
scroll to position [75, 0]
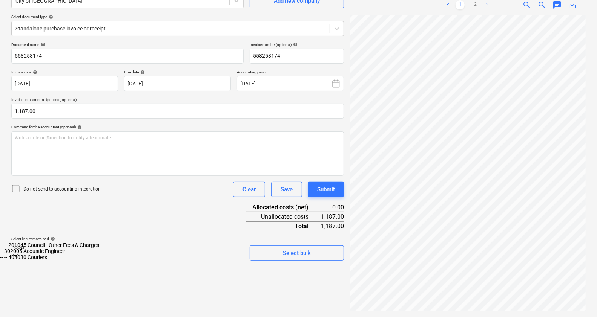
type input "coun"
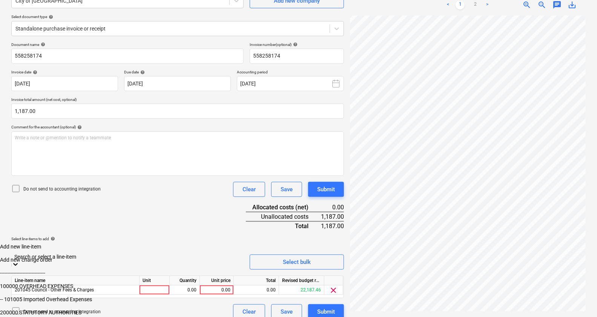
click at [137, 195] on div "Do not send to accounting integration Clear Save Submit" at bounding box center [177, 189] width 332 height 15
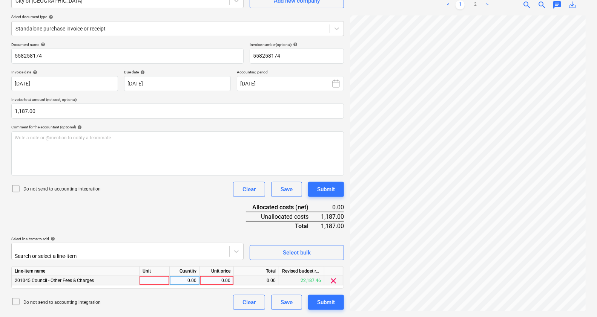
click at [148, 254] on div at bounding box center [154, 280] width 30 height 9
type input "1"
click at [150, 254] on div "1" at bounding box center [154, 280] width 30 height 9
click at [150, 254] on input "1" at bounding box center [154, 280] width 30 height 9
type input "[PERSON_NAME]"
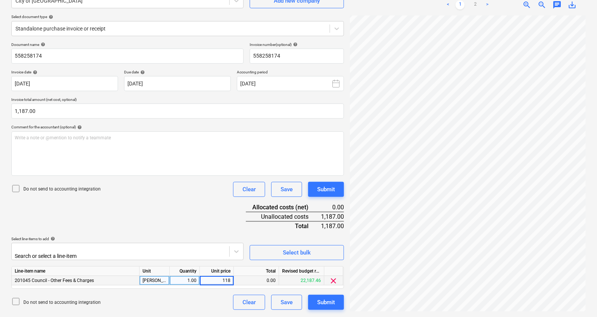
type input "1187"
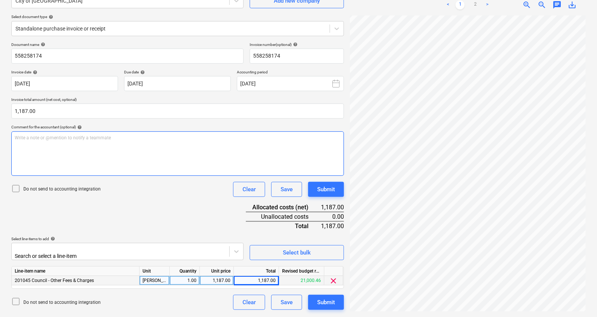
click at [138, 148] on div "Write a note or @mention to notify a teammate [PERSON_NAME]" at bounding box center [177, 154] width 332 height 44
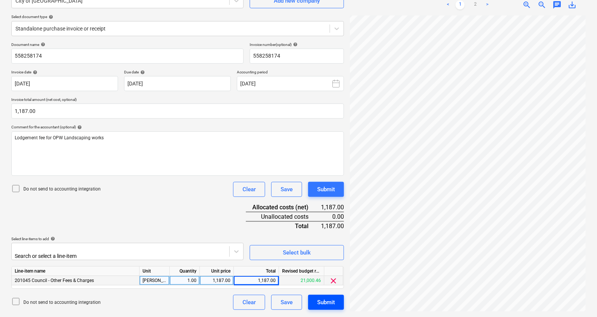
click at [321, 254] on div "Submit" at bounding box center [326, 303] width 18 height 10
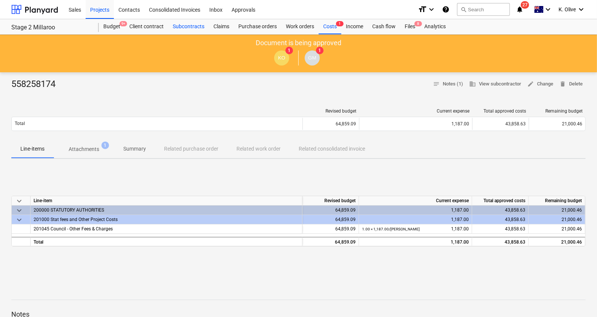
click at [192, 29] on div "Subcontracts" at bounding box center [188, 26] width 41 height 15
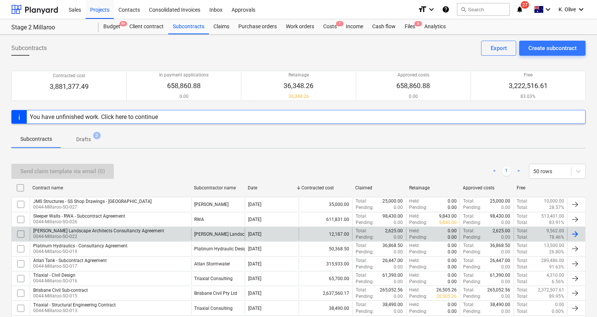
click at [83, 230] on div "[PERSON_NAME] Landscape Architects Consultancty Agreement" at bounding box center [98, 230] width 131 height 5
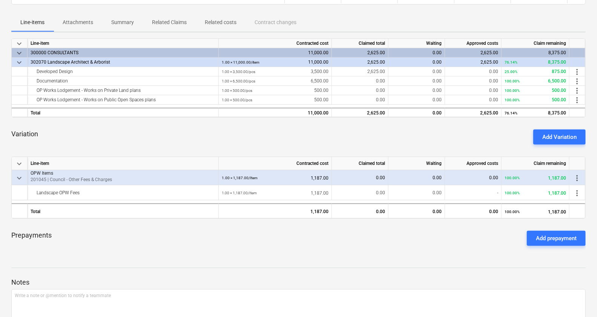
scroll to position [141, 0]
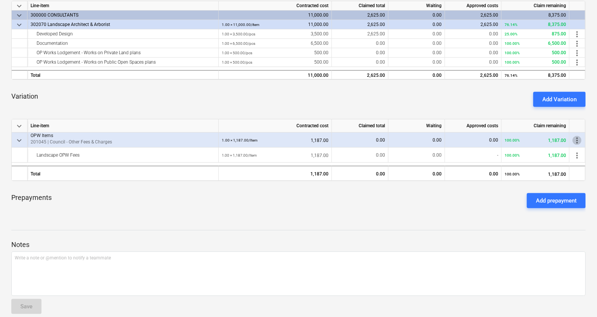
click at [476, 138] on span "more_vert" at bounding box center [576, 140] width 9 height 9
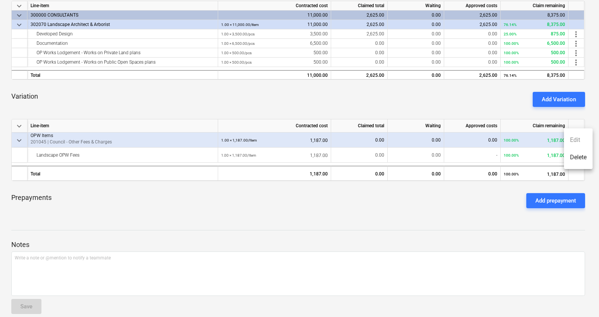
click at [476, 156] on li "Delete" at bounding box center [578, 157] width 29 height 17
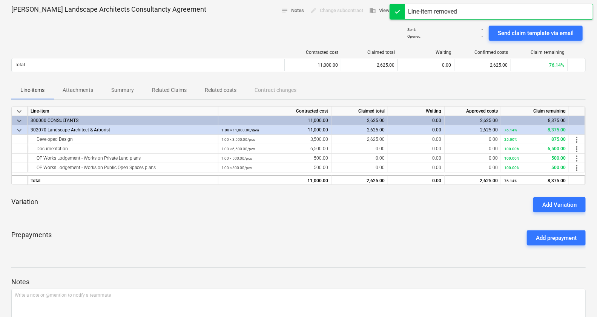
scroll to position [0, 0]
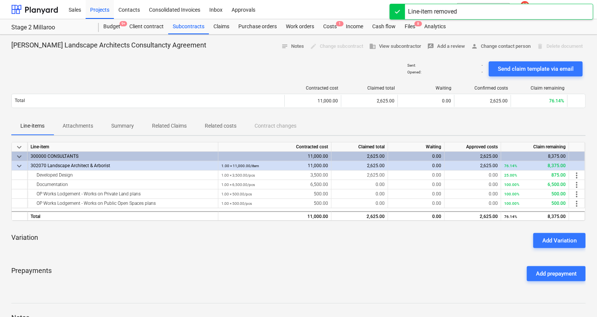
click at [381, 254] on div "Prepayments Add prepayment" at bounding box center [298, 273] width 574 height 27
click at [329, 28] on div "Costs 1" at bounding box center [329, 26] width 23 height 15
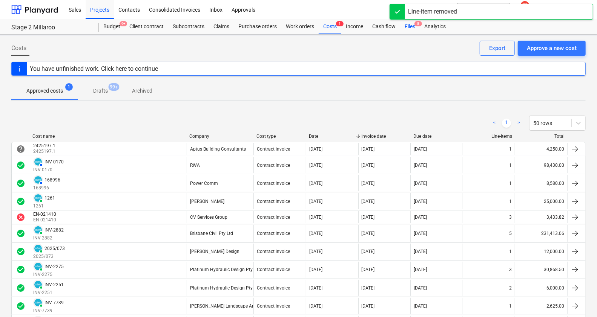
click at [410, 21] on div "Files 8" at bounding box center [410, 26] width 20 height 15
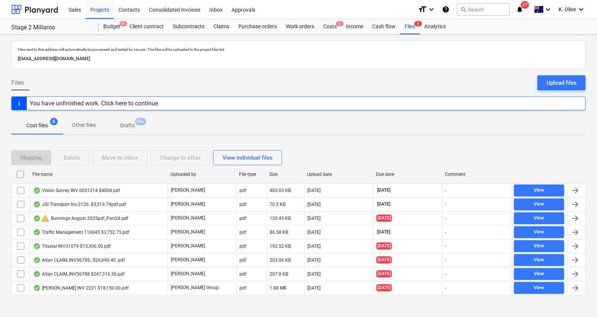
scroll to position [4, 0]
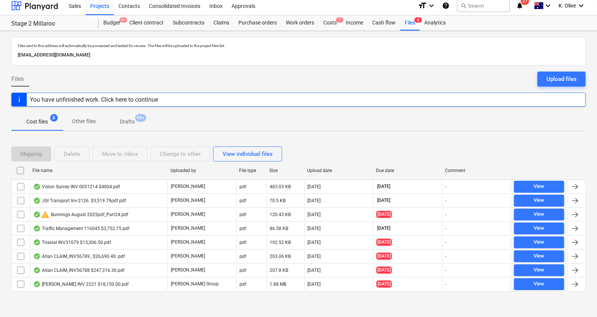
click at [378, 150] on div "Mapping Delete Move to inbox Change to other View individual files" at bounding box center [298, 154] width 574 height 15
click at [410, 138] on div "Mapping Delete Move to inbox Change to other View individual files File name Up…" at bounding box center [298, 222] width 574 height 169
click at [157, 119] on div "Cost files 8 Other files Drafts 99+" at bounding box center [298, 122] width 574 height 18
